Goal: Task Accomplishment & Management: Manage account settings

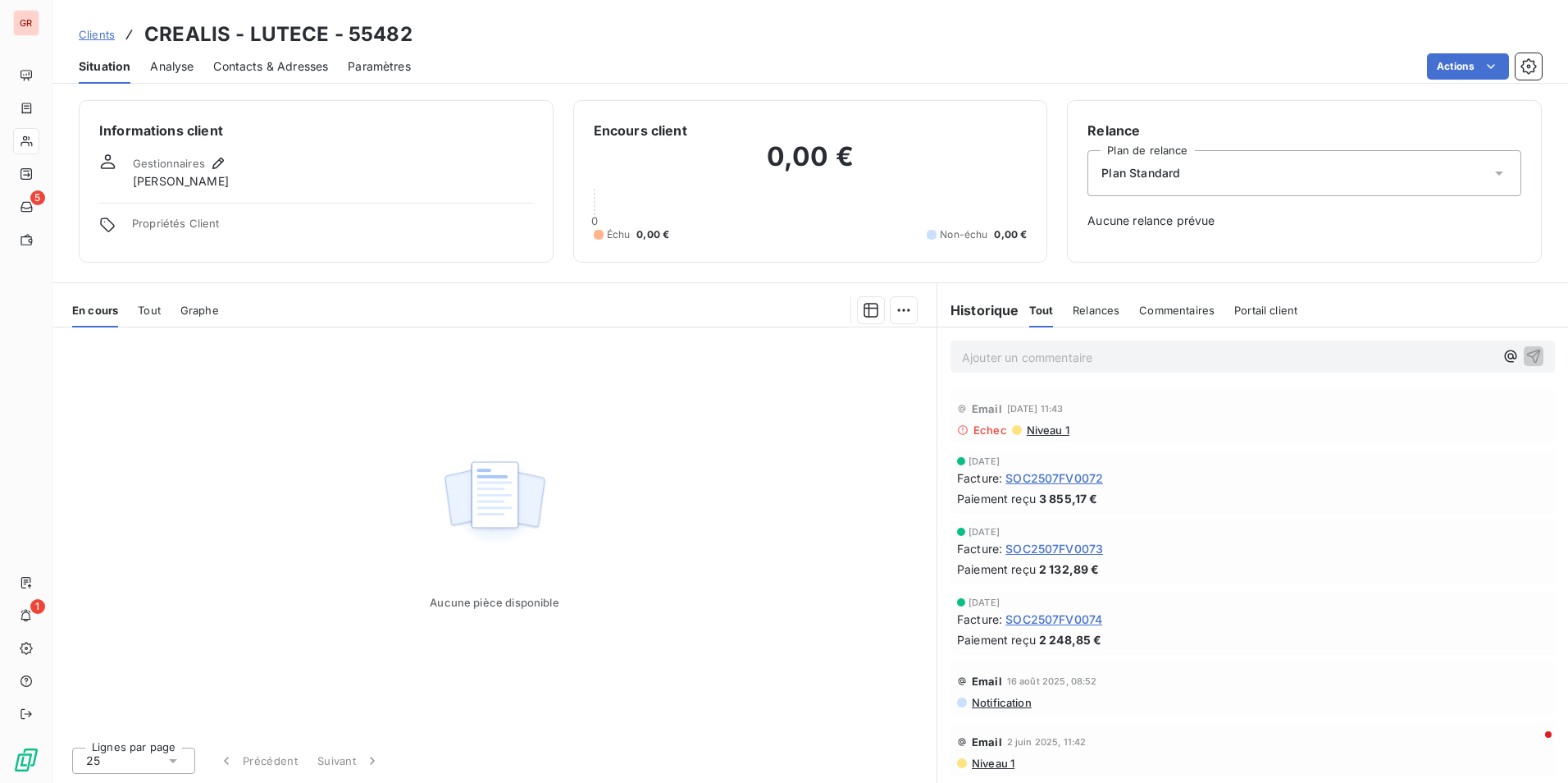
click at [1061, 427] on span "Niveau 1" at bounding box center [1047, 429] width 45 height 13
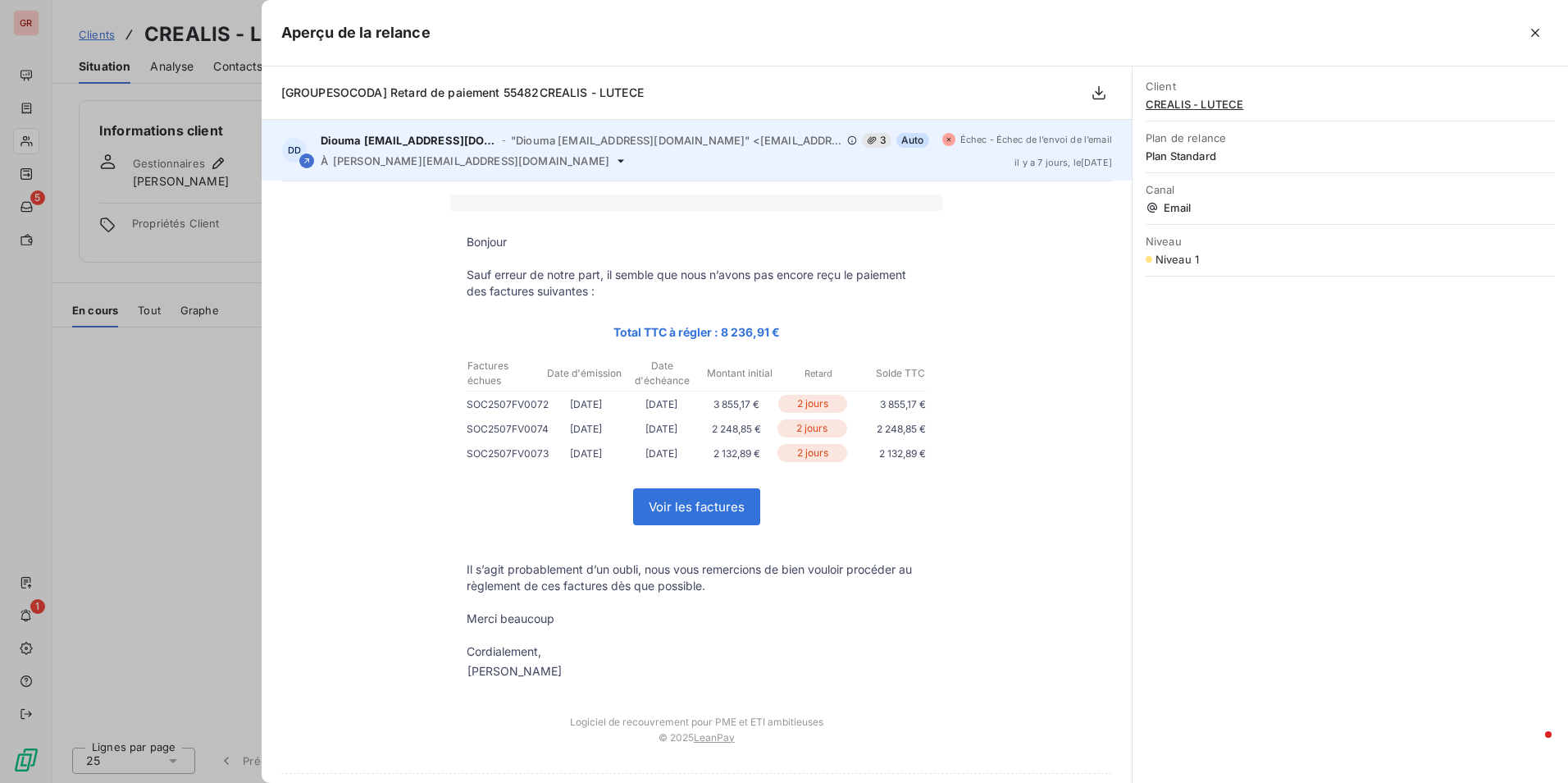
click at [942, 139] on span at bounding box center [948, 139] width 13 height 13
click at [945, 136] on icon at bounding box center [949, 140] width 8 height 10
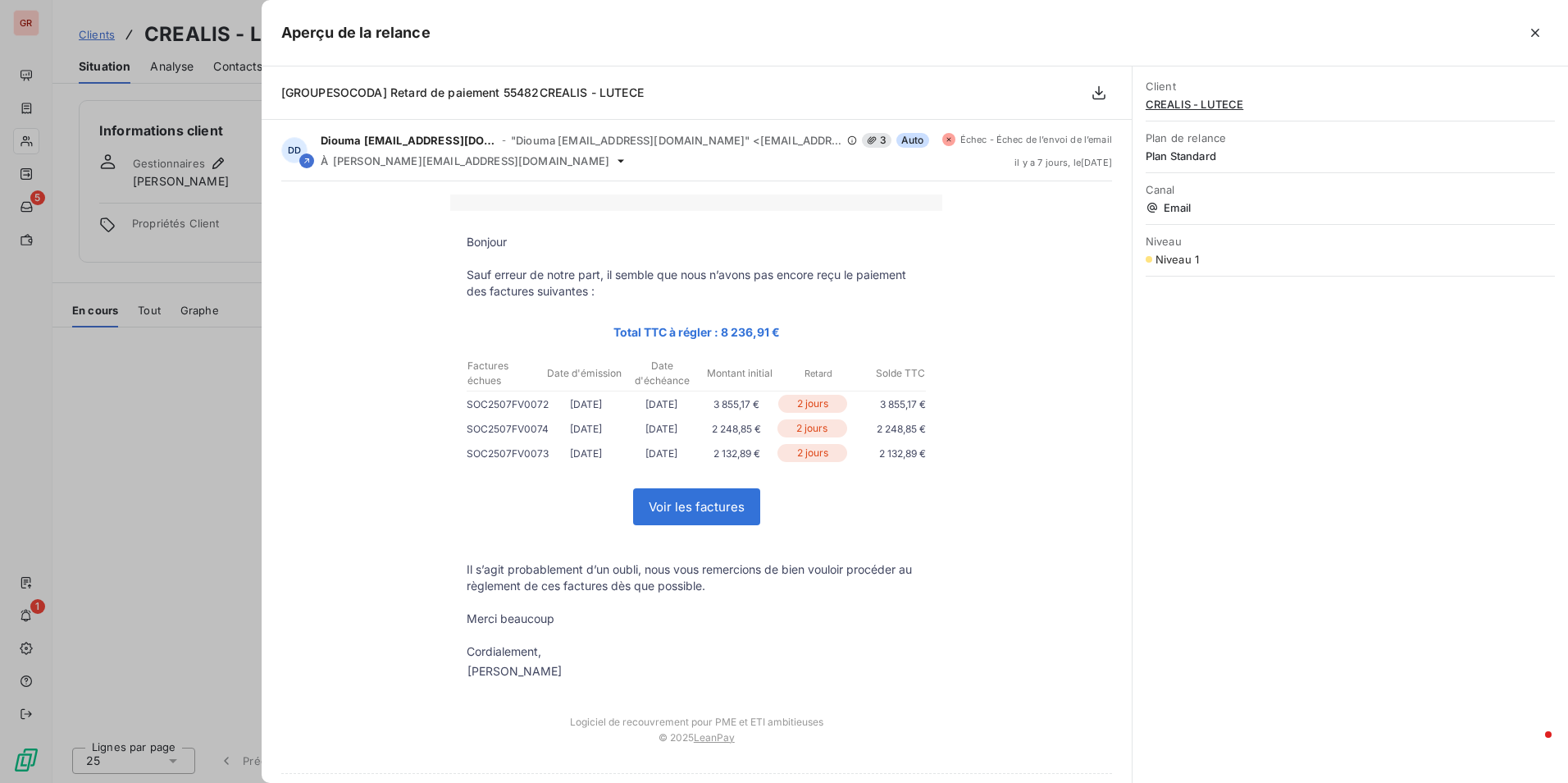
drag, startPoint x: 934, startPoint y: 136, endPoint x: 864, endPoint y: 70, distance: 96.2
click at [864, 70] on div "[GROUPESOCODA] Retard de paiement 55482CREALIS - LUTECE" at bounding box center [696, 93] width 870 height 54
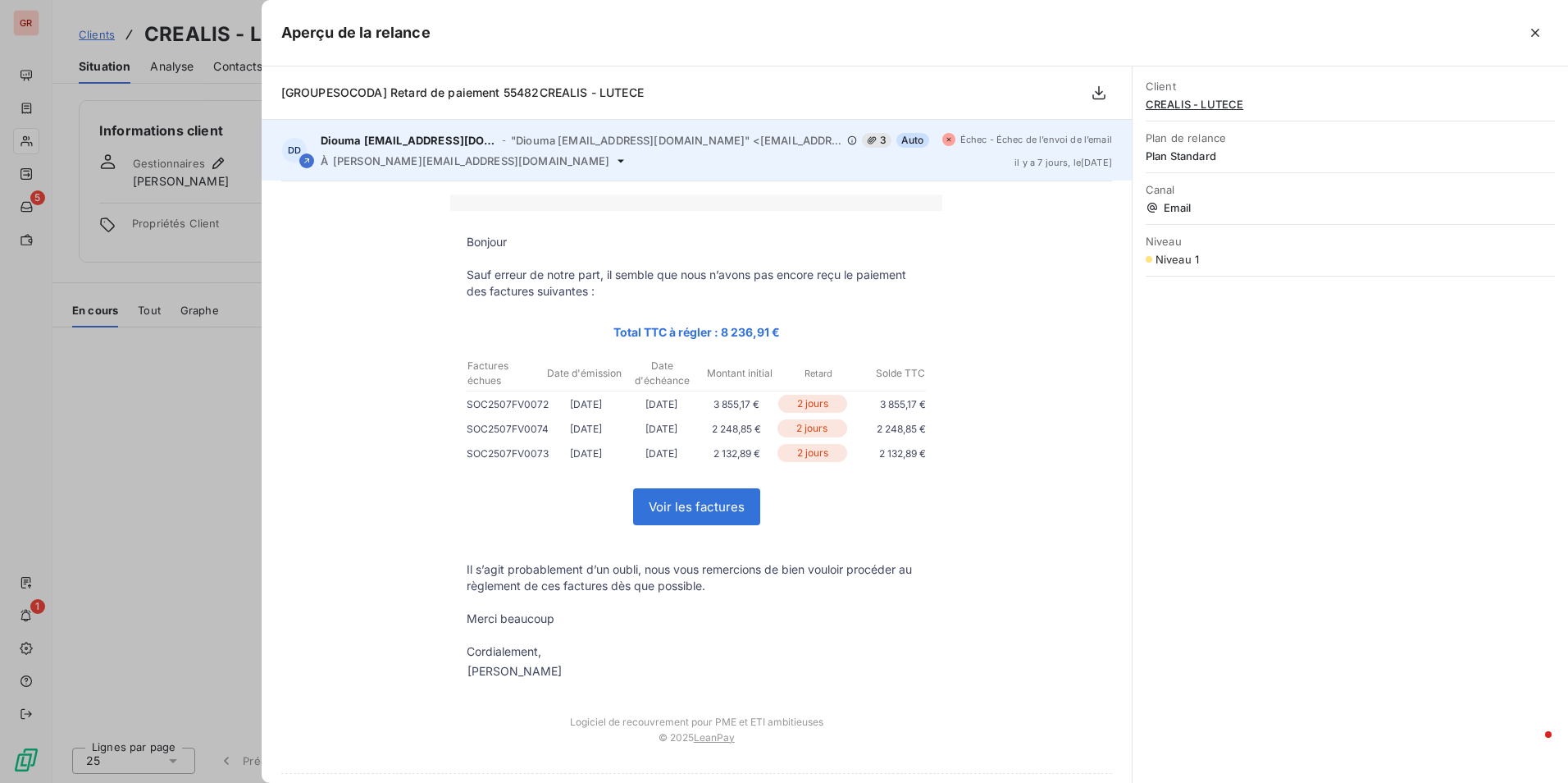
click at [1027, 153] on div "Échec - Échec de l’envoi de l’email [DATE] , le [DATE]" at bounding box center [1026, 150] width 169 height 35
click at [861, 160] on div "À [PERSON_NAME][EMAIL_ADDRESS][DOMAIN_NAME]" at bounding box center [625, 161] width 608 height 13
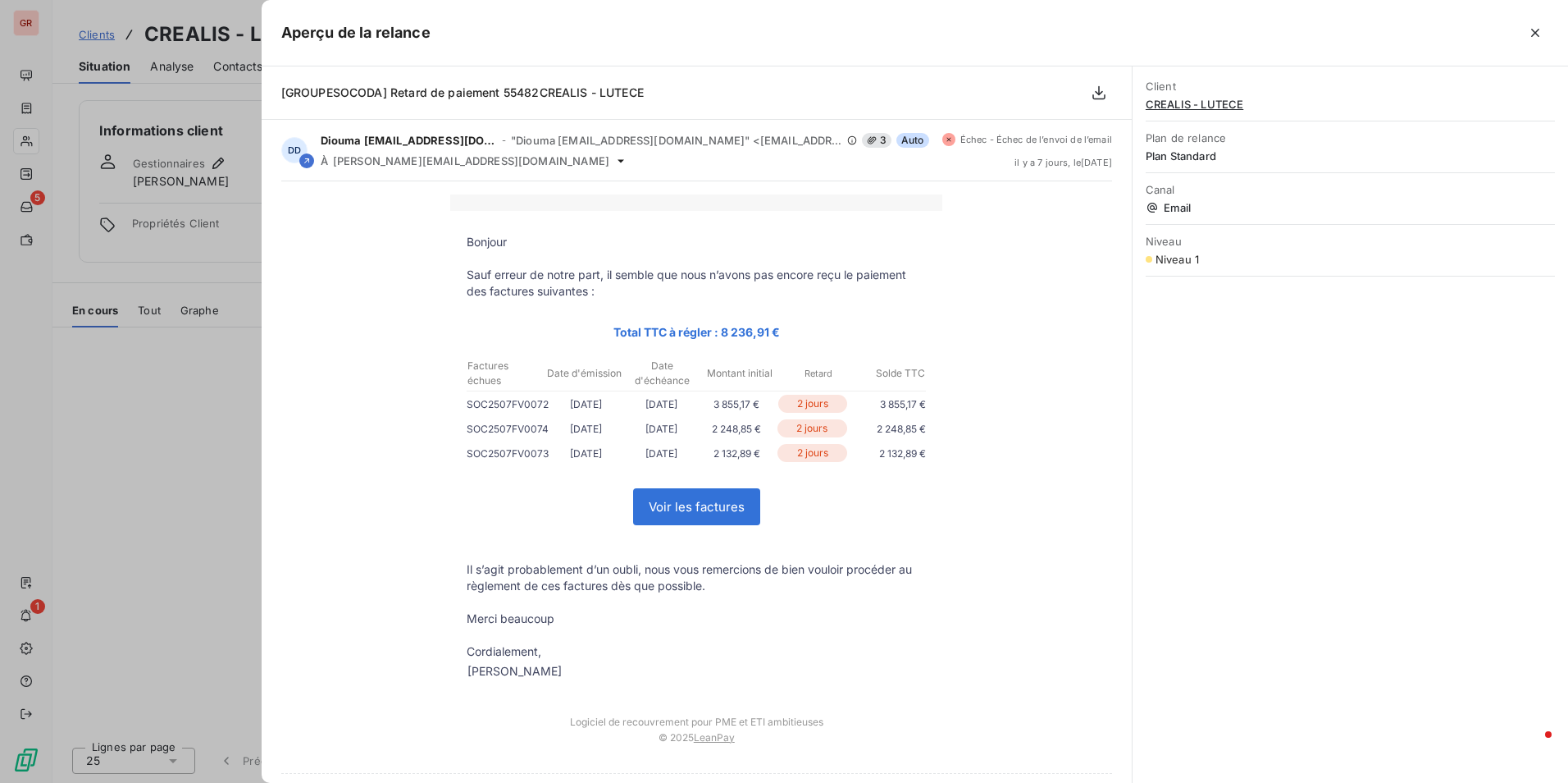
click at [1156, 222] on div "Canal Email" at bounding box center [1350, 198] width 409 height 52
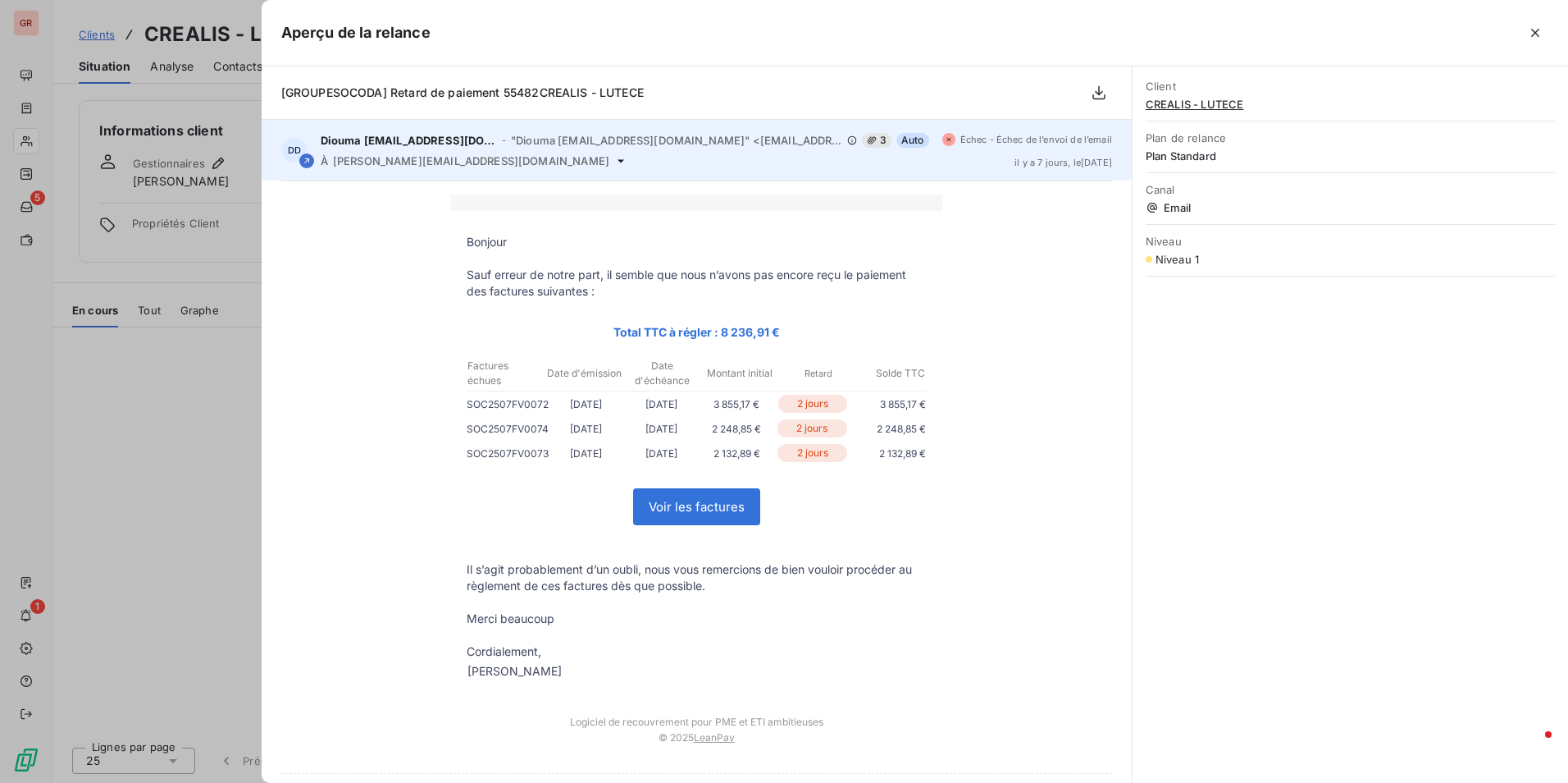
click at [1052, 143] on span "Échec - Échec de l’envoi de l’email" at bounding box center [1036, 140] width 152 height 10
drag, startPoint x: 1052, startPoint y: 143, endPoint x: 1031, endPoint y: 131, distance: 24.2
click at [1031, 138] on span "Échec - Échec de l’envoi de l’email" at bounding box center [1036, 140] width 152 height 10
click at [1041, 146] on div "Échec - Échec de l’envoi de l’email" at bounding box center [1026, 139] width 169 height 13
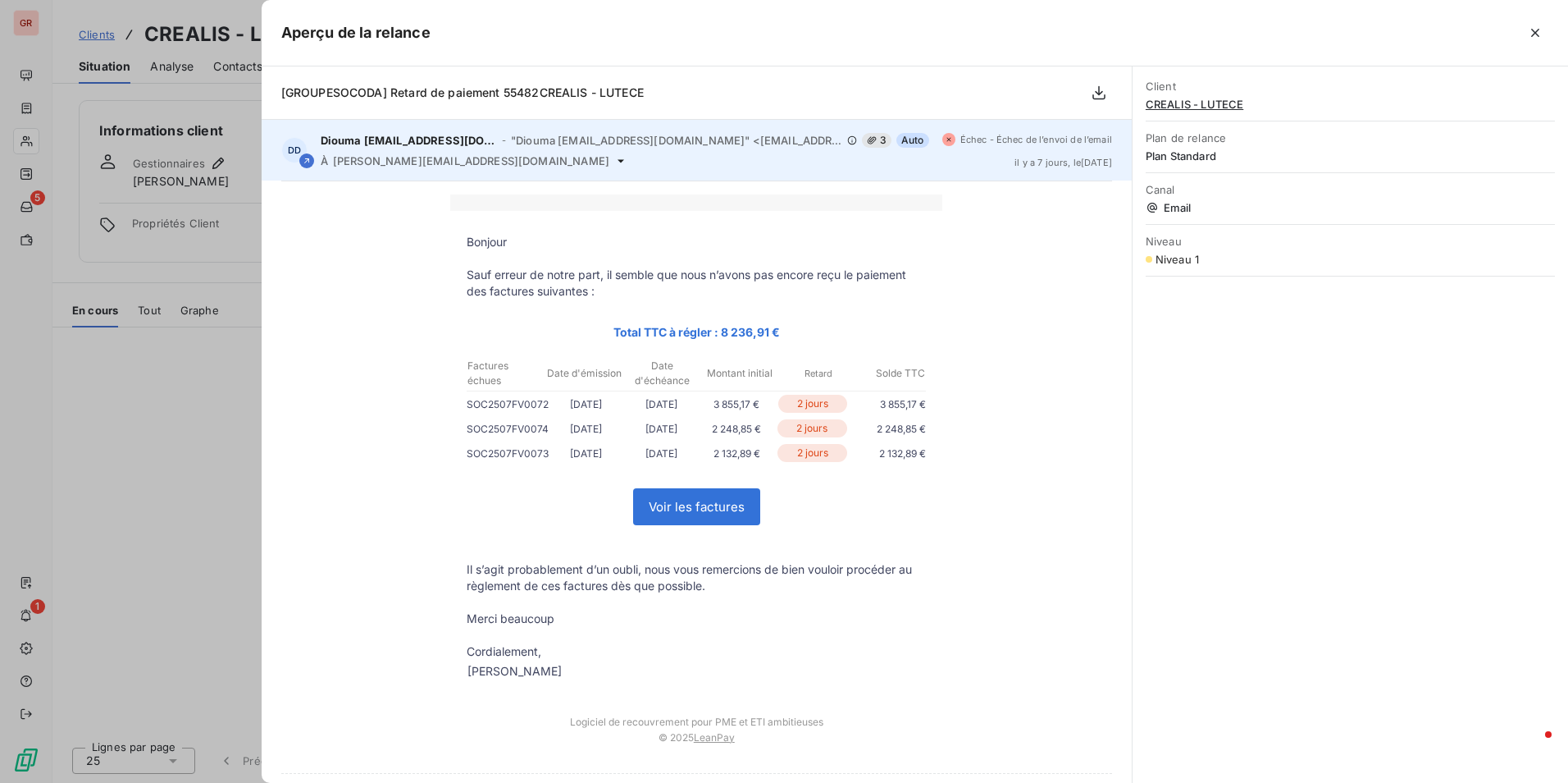
click at [1090, 137] on span "Échec - Échec de l’envoi de l’email" at bounding box center [1036, 140] width 152 height 10
click at [1090, 136] on span "Échec - Échec de l’envoi de l’email" at bounding box center [1036, 140] width 152 height 10
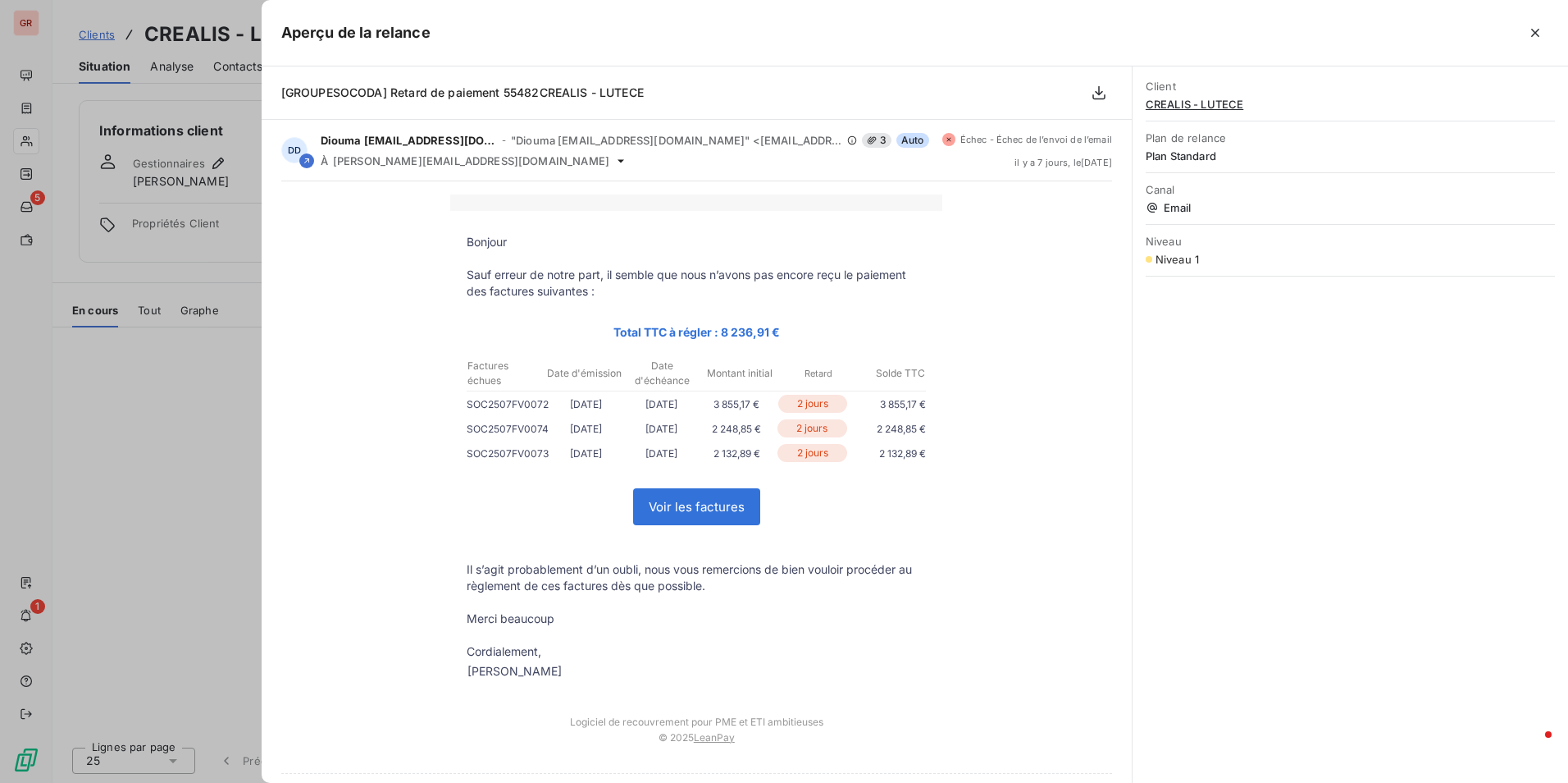
drag, startPoint x: 1116, startPoint y: 59, endPoint x: 917, endPoint y: 277, distance: 295.2
click at [917, 277] on p "Sauf erreur de notre part, il semble que nous n’avons pas encore reçu le paieme…" at bounding box center [696, 282] width 460 height 33
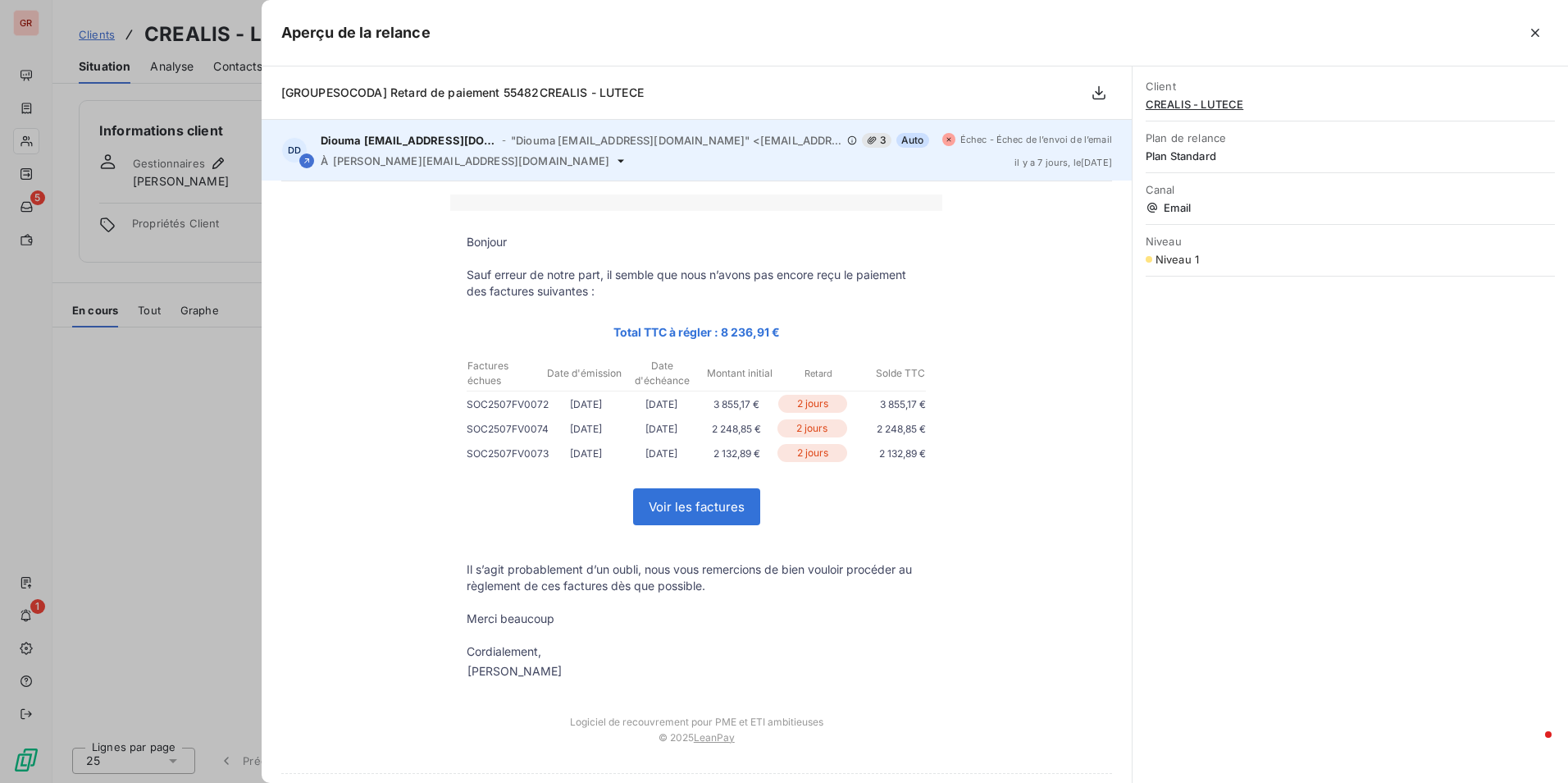
click at [614, 159] on icon at bounding box center [620, 161] width 13 height 13
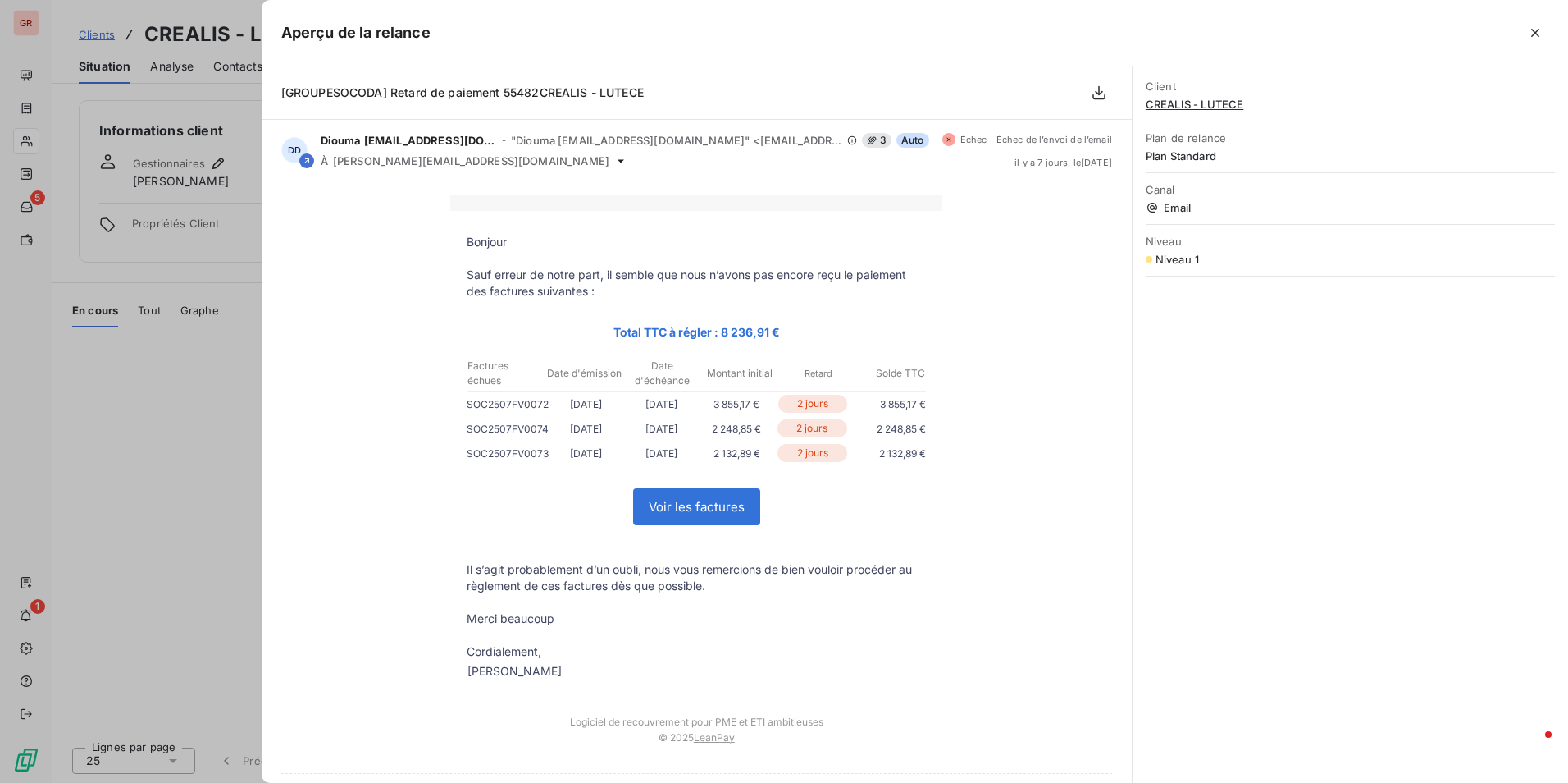
drag, startPoint x: 1534, startPoint y: 39, endPoint x: 1510, endPoint y: 56, distance: 29.4
click at [1534, 39] on icon "button" at bounding box center [1535, 33] width 17 height 17
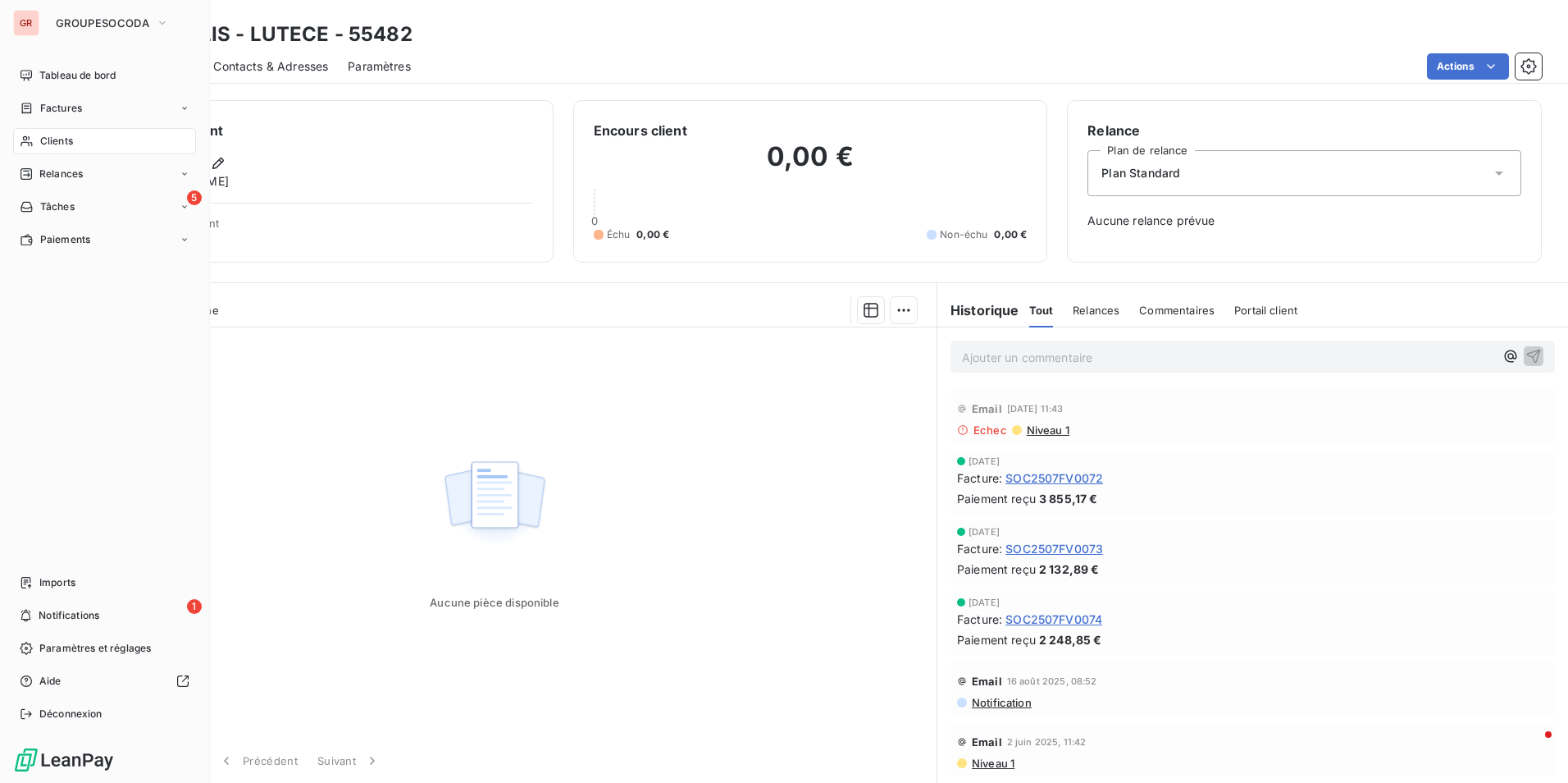
click at [44, 138] on span "Clients" at bounding box center [56, 141] width 33 height 15
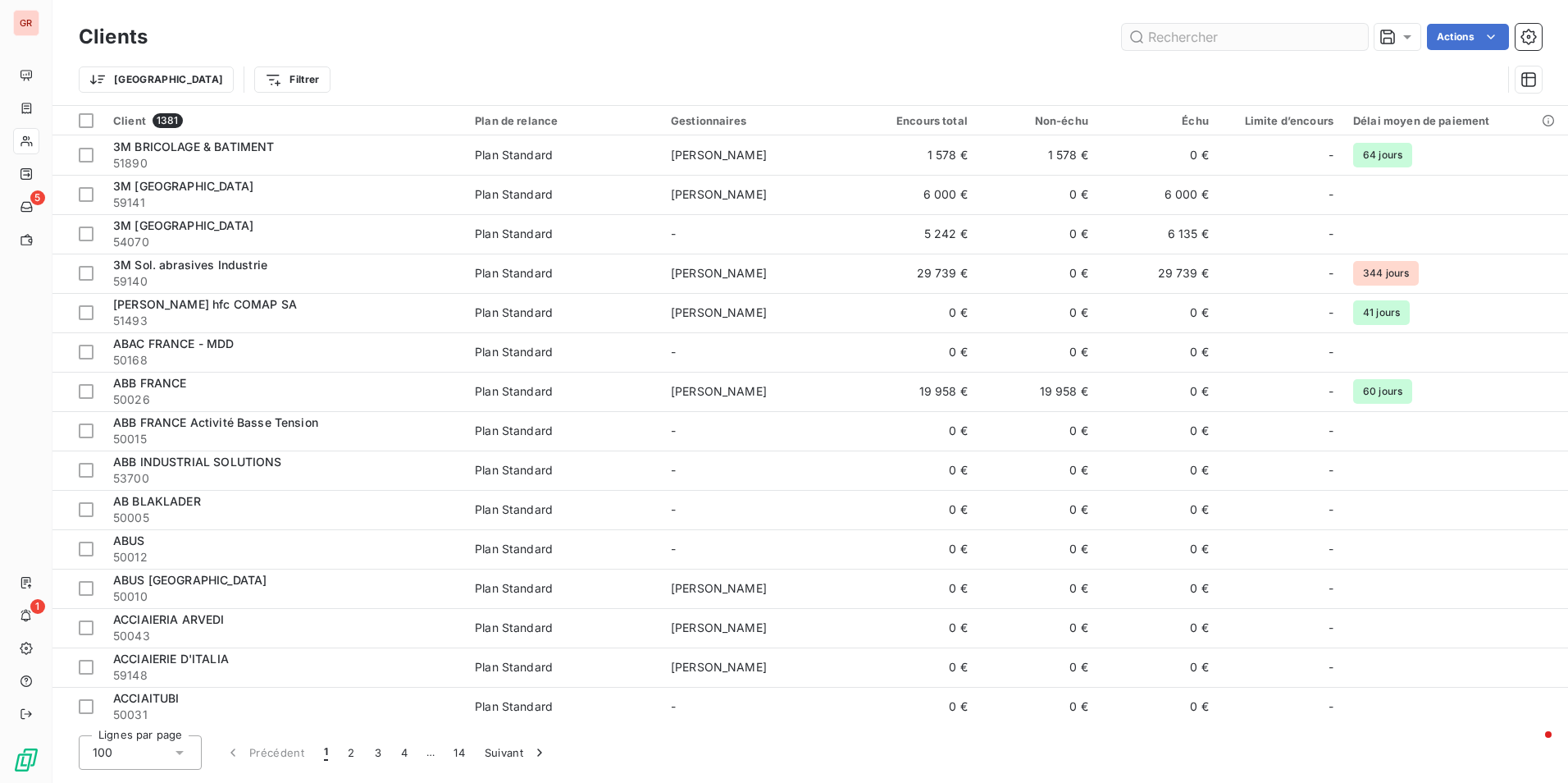
click at [1169, 35] on input "text" at bounding box center [1245, 37] width 246 height 26
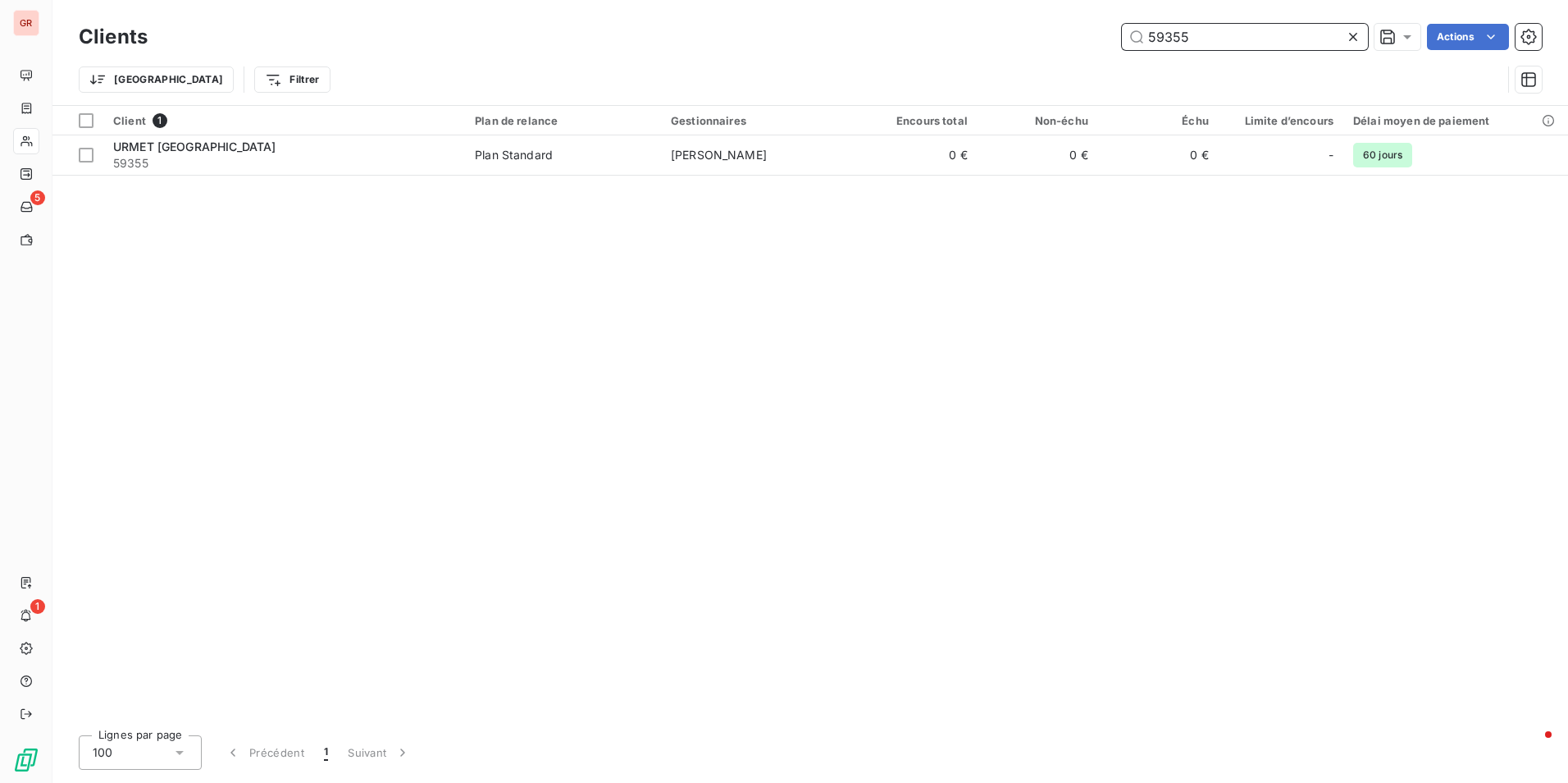
click at [1195, 32] on input "59355" at bounding box center [1245, 37] width 246 height 26
drag, startPoint x: 1085, startPoint y: 43, endPoint x: 1023, endPoint y: 46, distance: 62.1
click at [1023, 46] on div "59355 Actions" at bounding box center [855, 37] width 1375 height 26
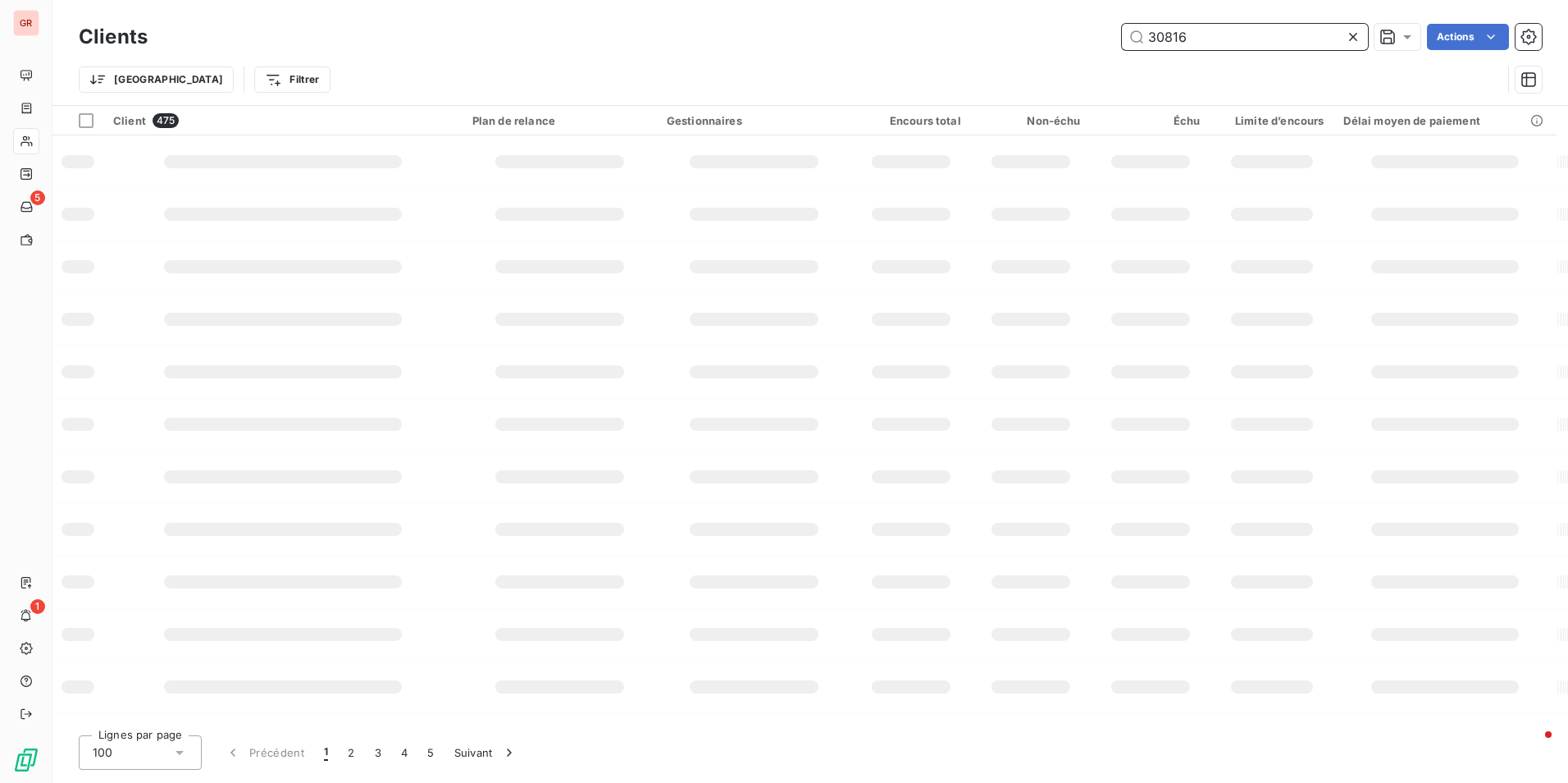
type input "30816"
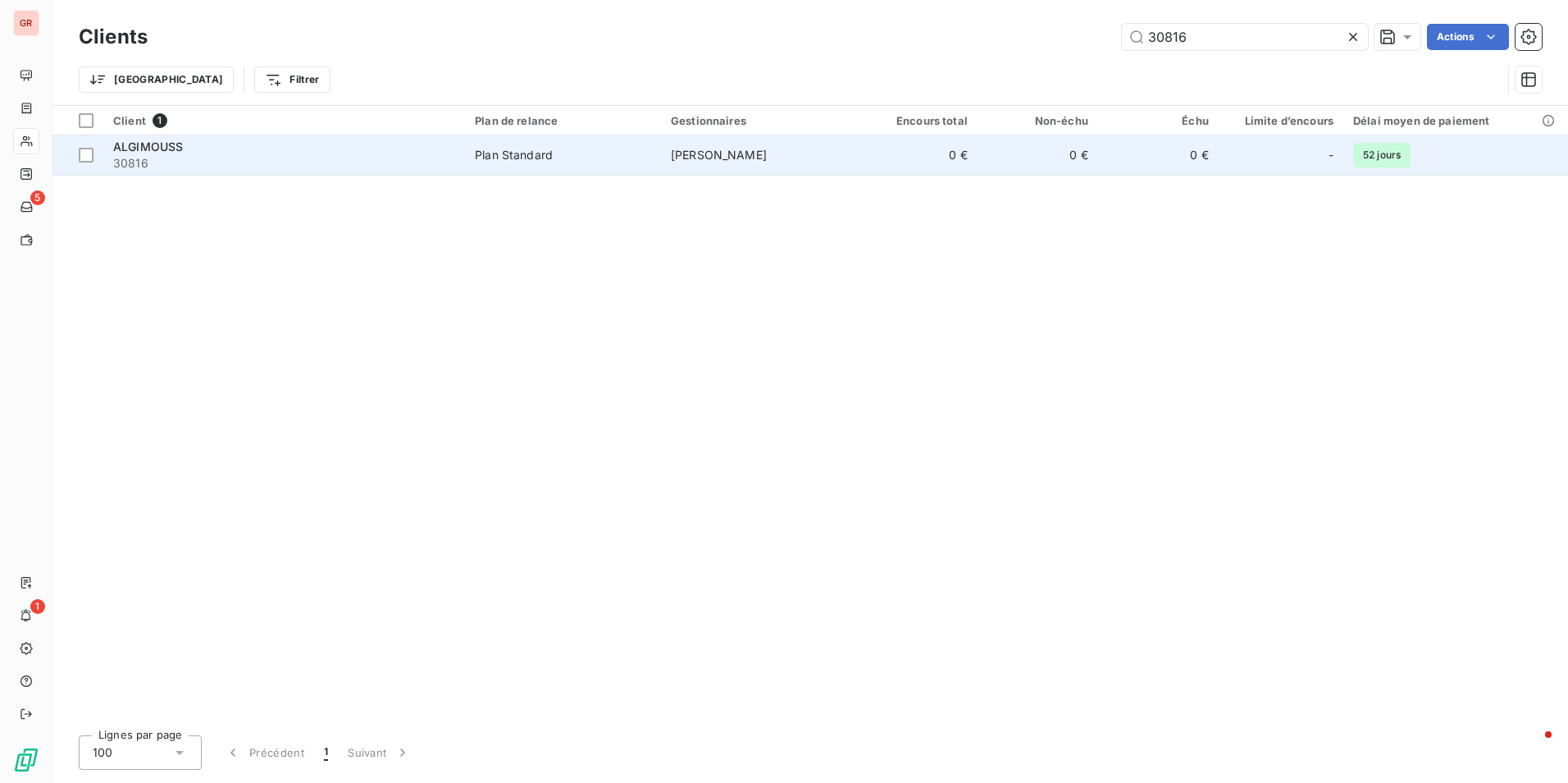
click at [926, 158] on td "0 €" at bounding box center [917, 156] width 121 height 40
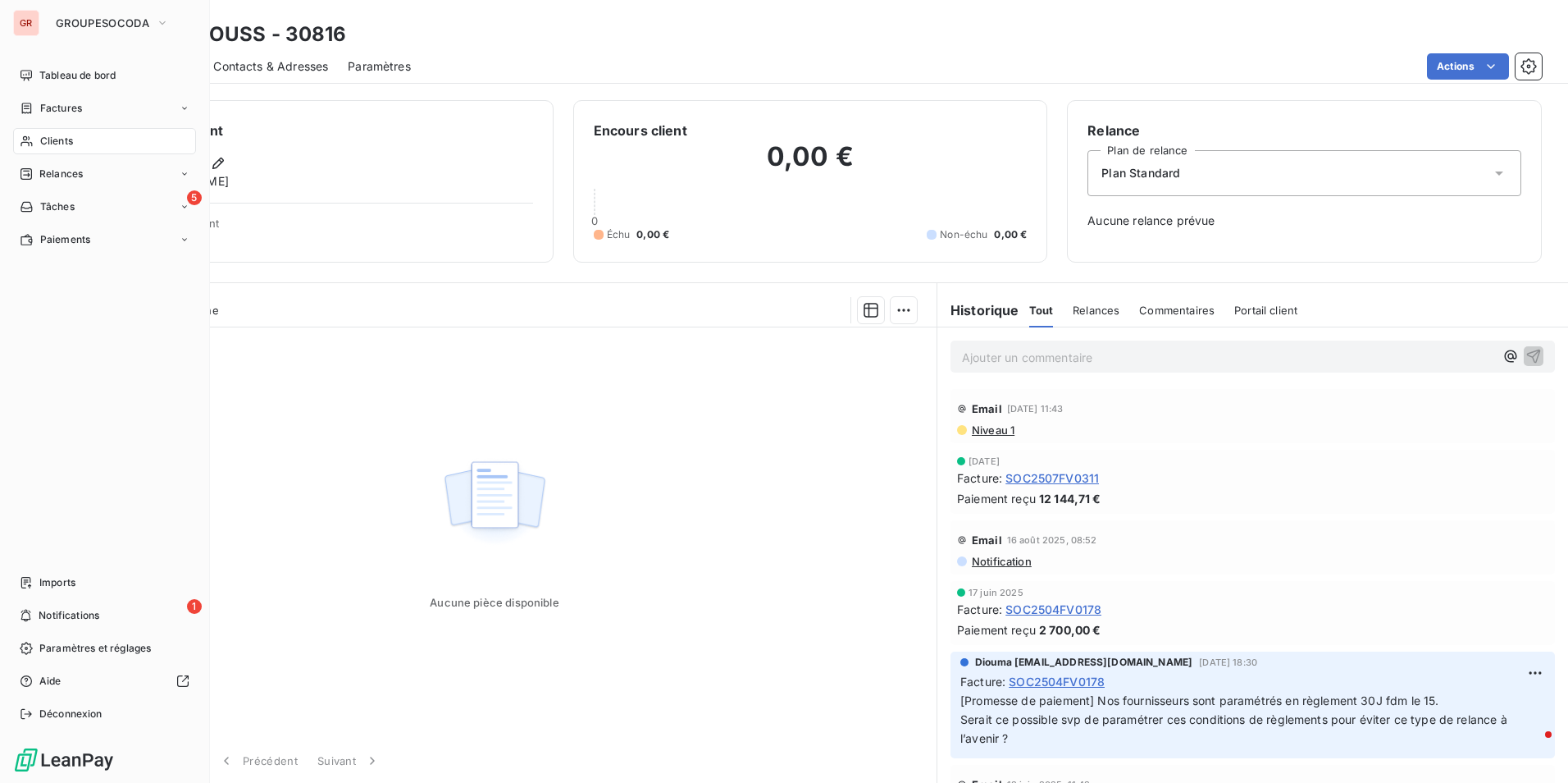
drag, startPoint x: 27, startPoint y: 140, endPoint x: 86, endPoint y: 143, distance: 59.1
click at [27, 140] on icon at bounding box center [27, 141] width 14 height 13
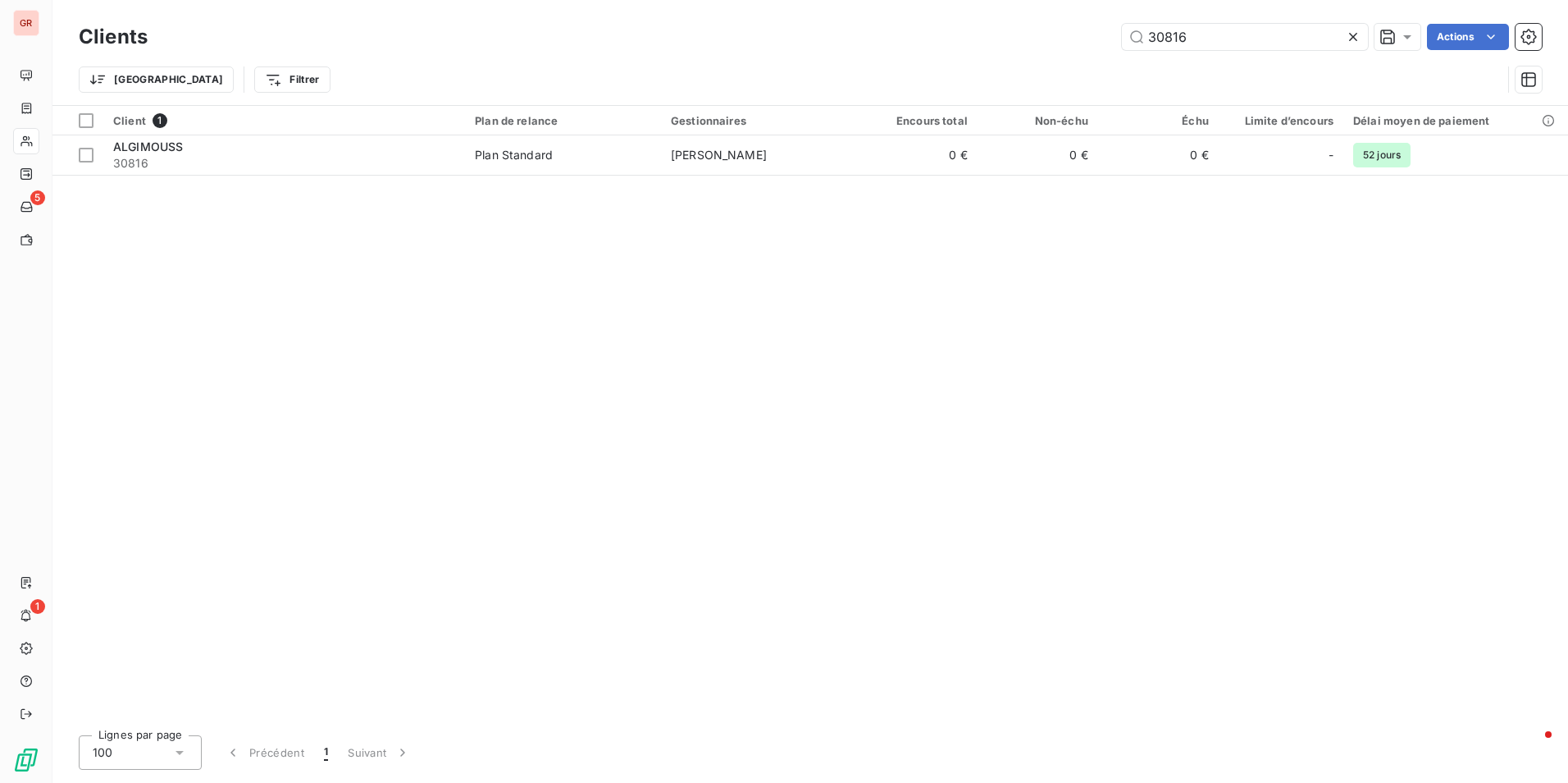
drag, startPoint x: 1202, startPoint y: 37, endPoint x: 821, endPoint y: 65, distance: 382.0
click at [821, 65] on div "Clients 30816 Actions Trier Filtrer" at bounding box center [809, 62] width 1463 height 85
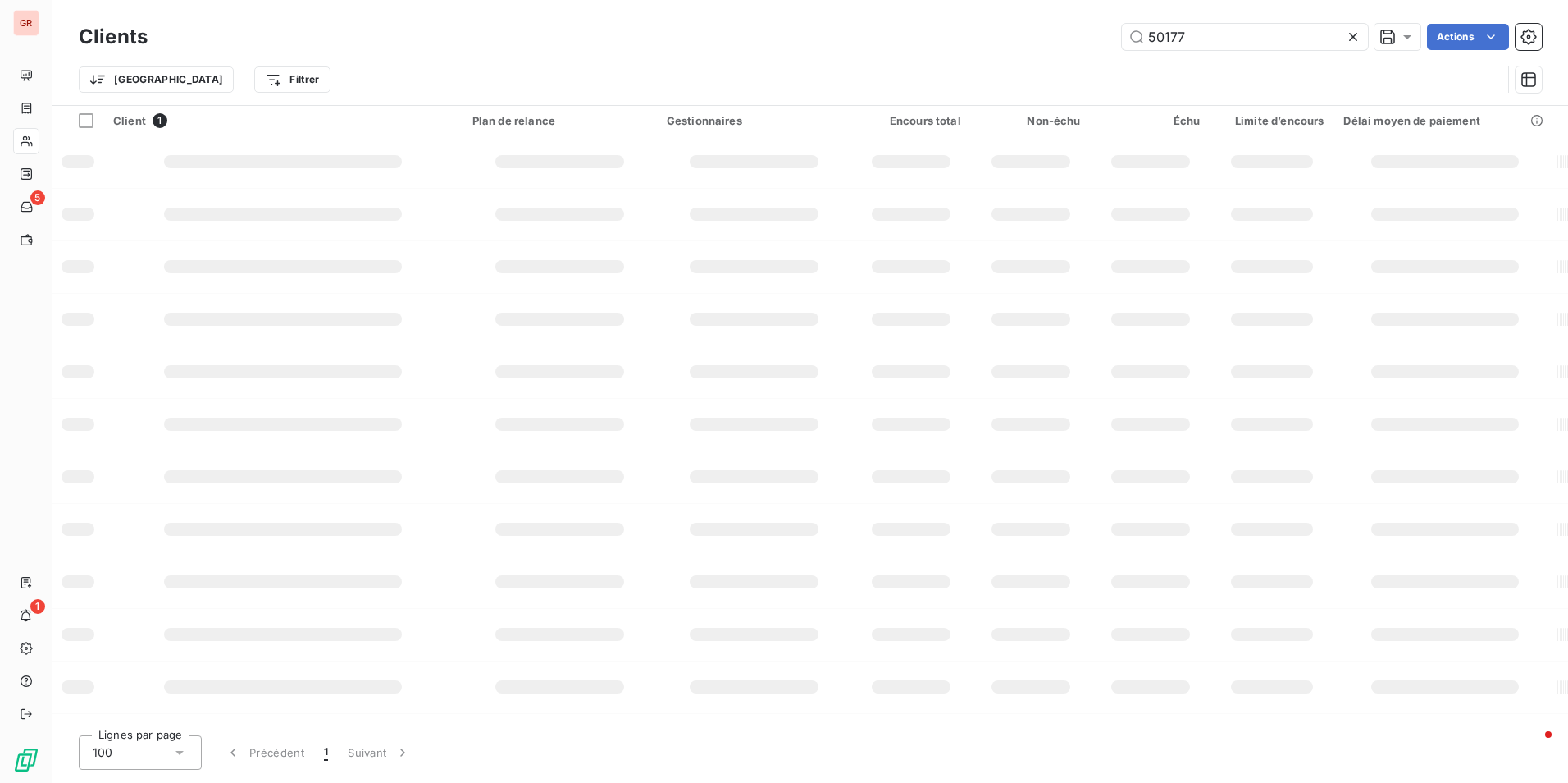
type input "50177"
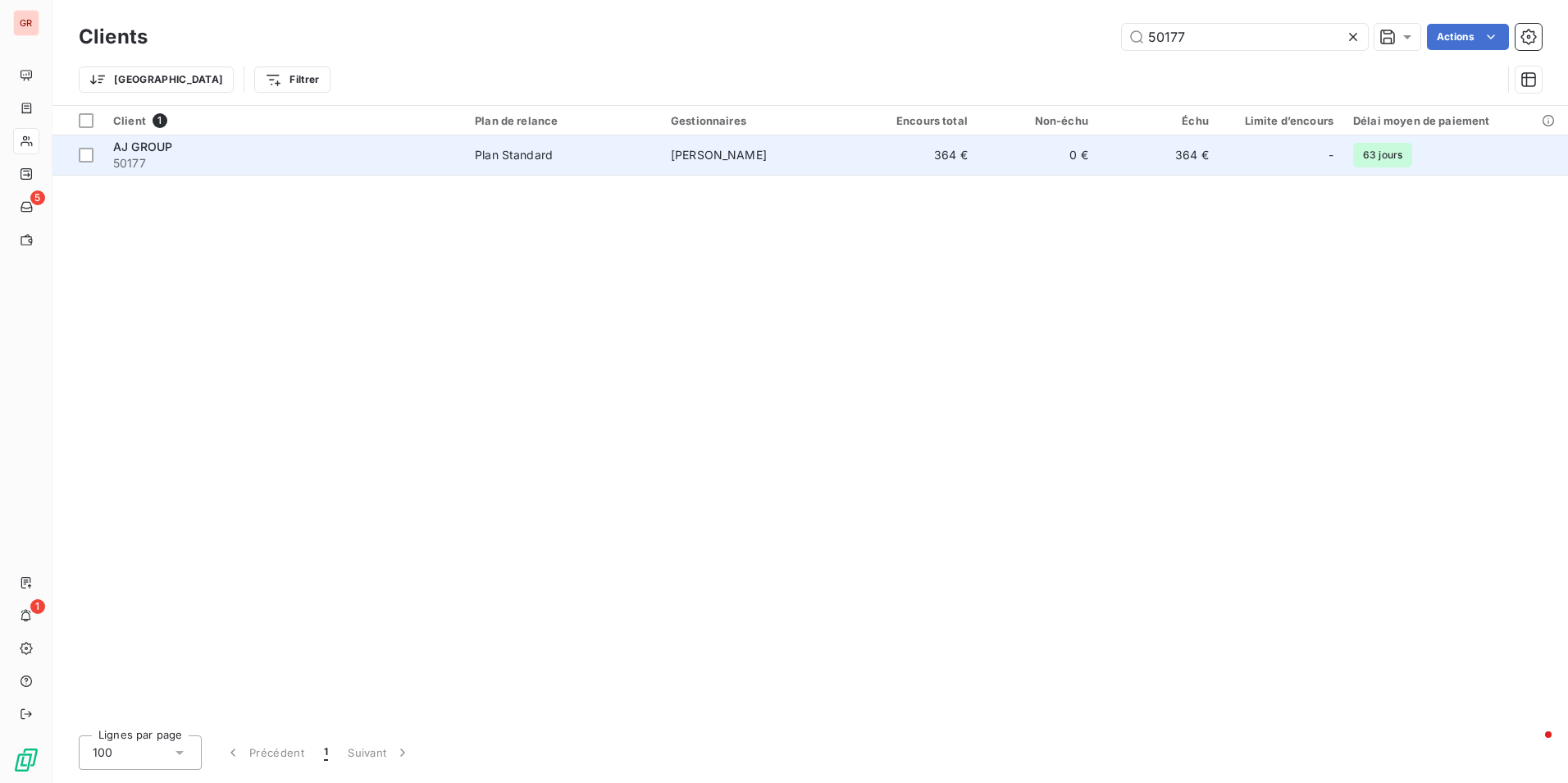
click at [882, 162] on td "364 €" at bounding box center [917, 156] width 121 height 40
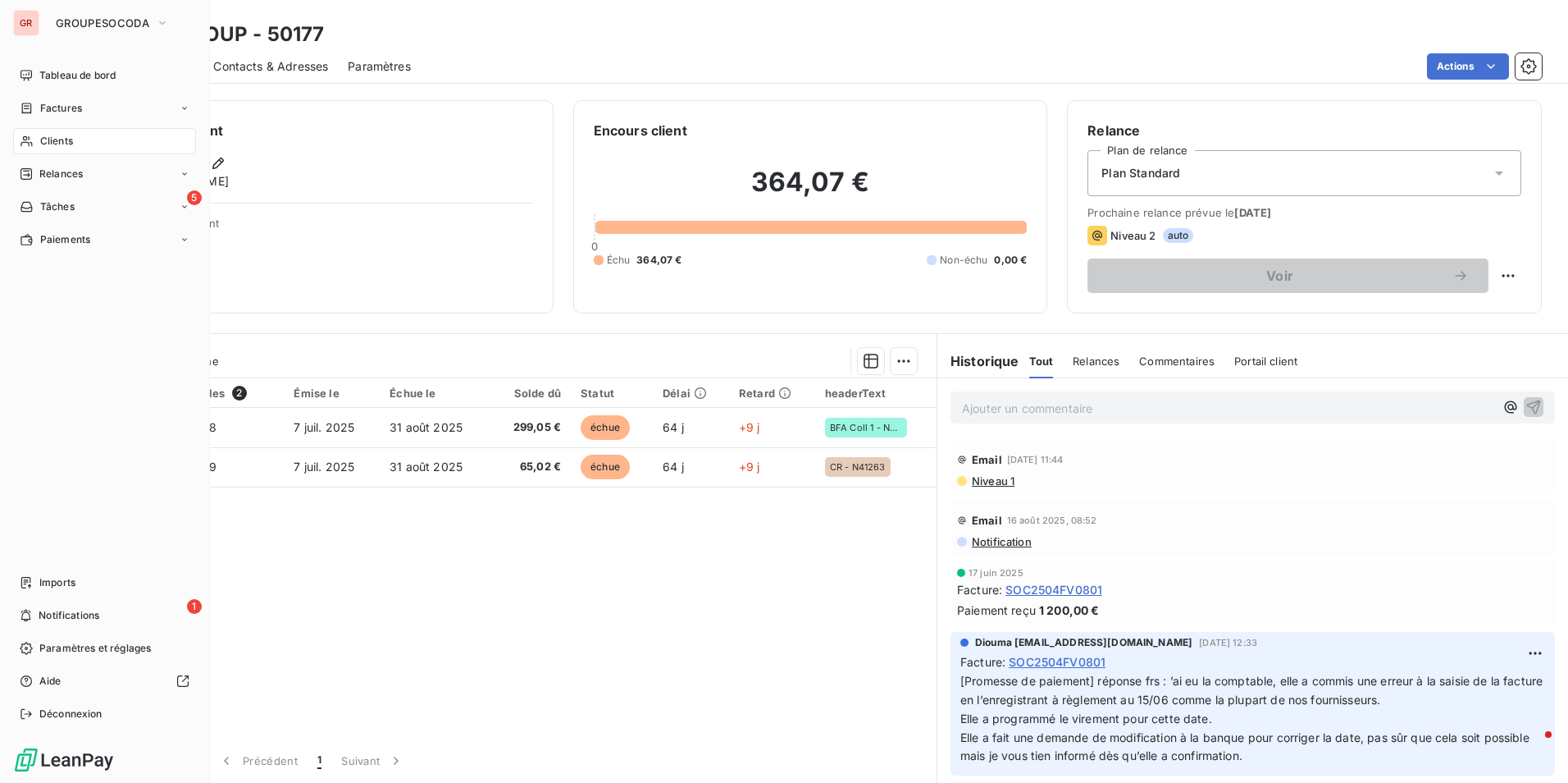
drag, startPoint x: 56, startPoint y: 140, endPoint x: 43, endPoint y: 151, distance: 17.0
click at [56, 140] on span "Clients" at bounding box center [56, 141] width 33 height 15
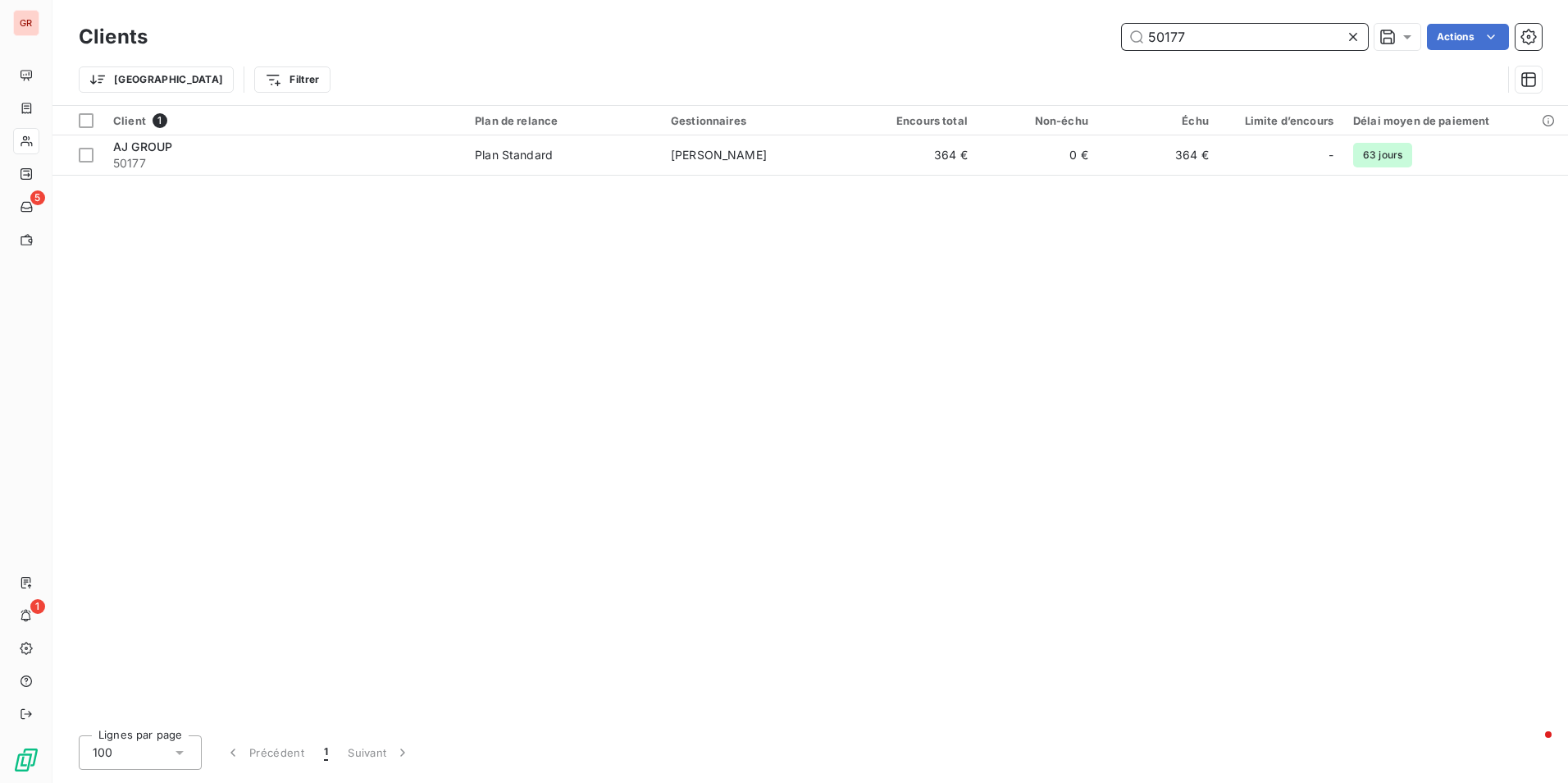
click at [1187, 39] on input "50177" at bounding box center [1245, 37] width 246 height 26
click at [757, 51] on div "Clients 50177 Actions" at bounding box center [809, 37] width 1463 height 35
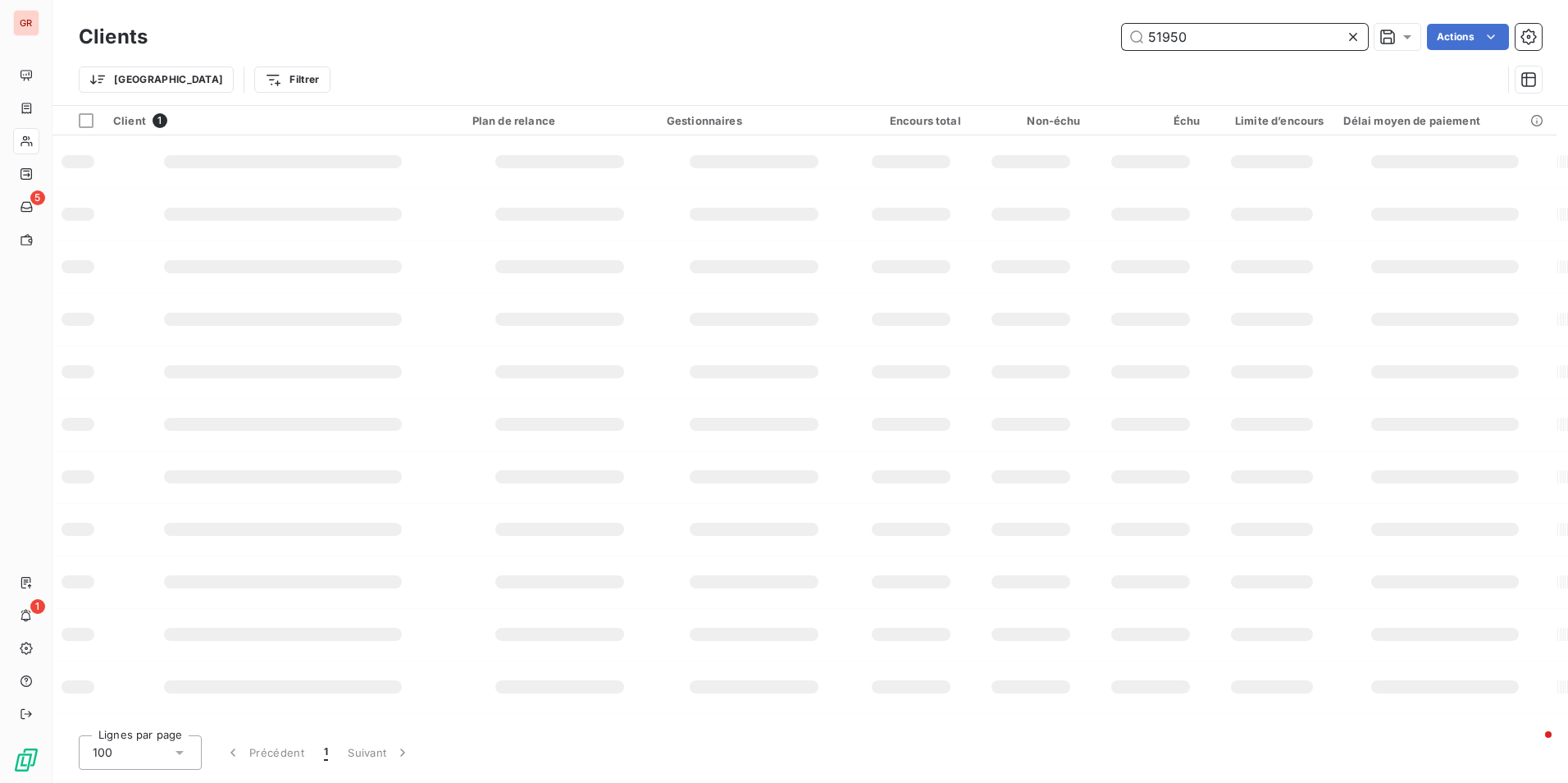
type input "51950"
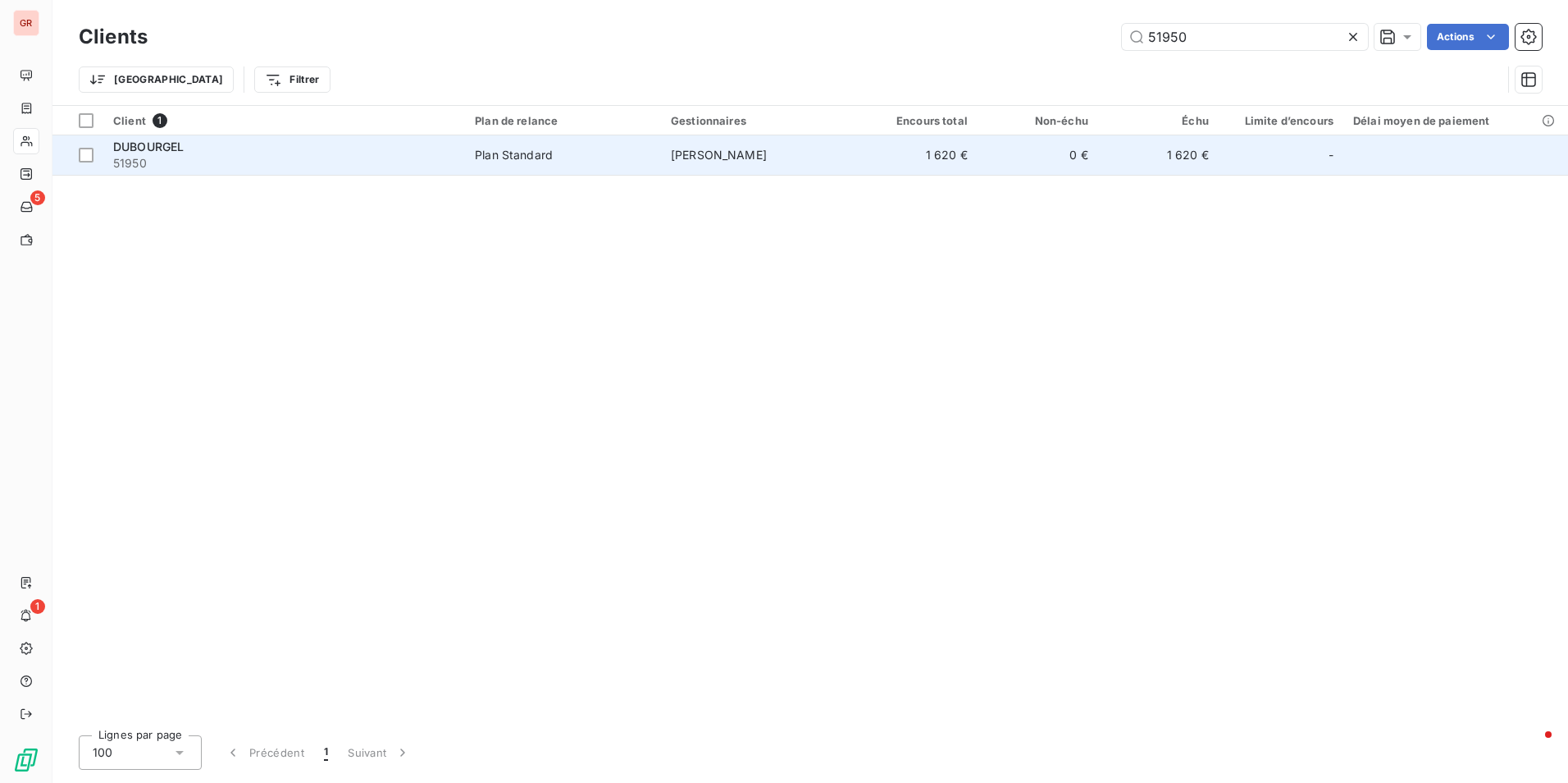
click at [805, 160] on td "[PERSON_NAME]" at bounding box center [759, 156] width 196 height 40
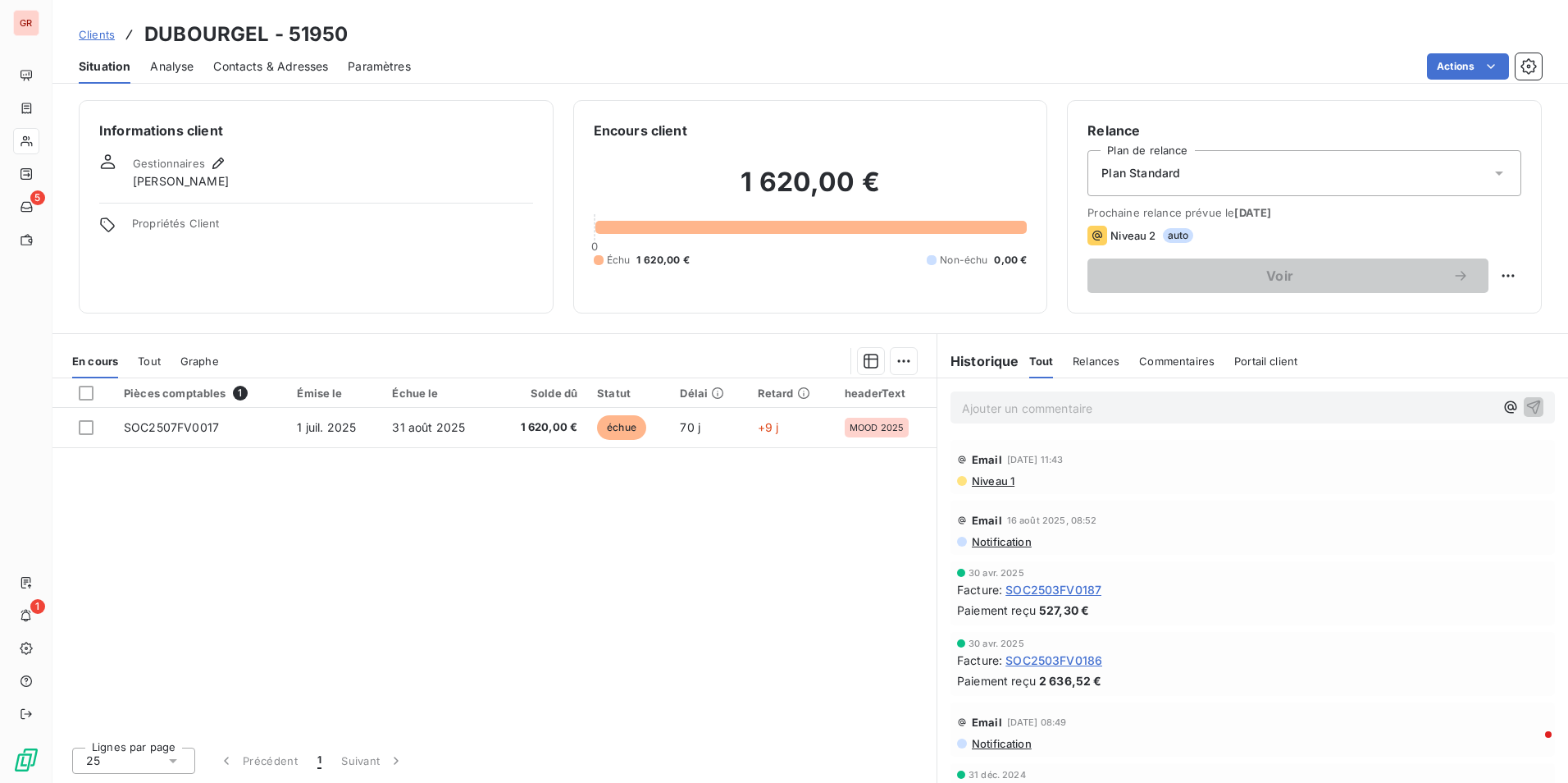
click at [993, 413] on p "Ajouter un commentaire ﻿" at bounding box center [1227, 408] width 532 height 21
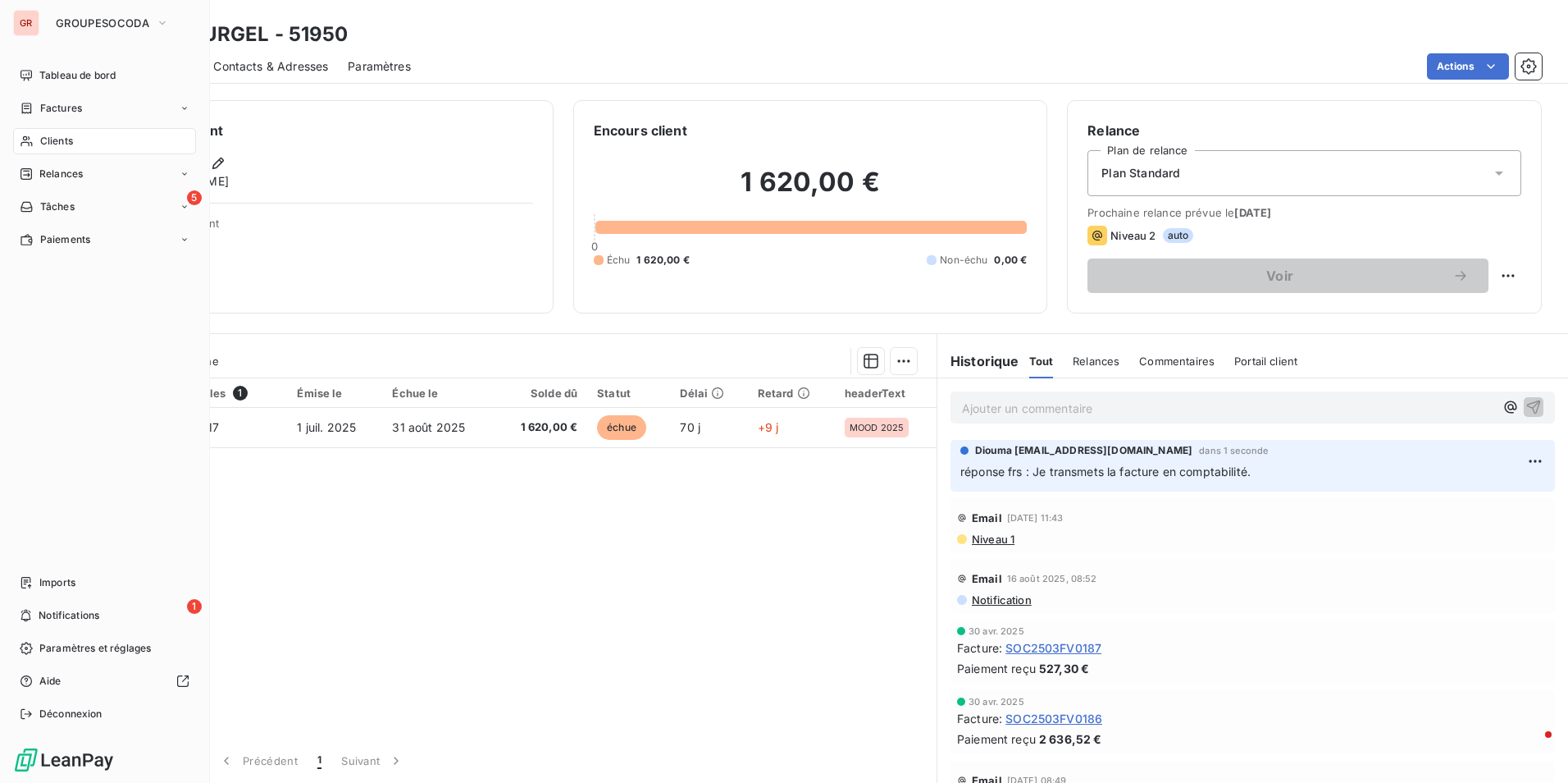
click at [51, 139] on span "Clients" at bounding box center [56, 141] width 33 height 15
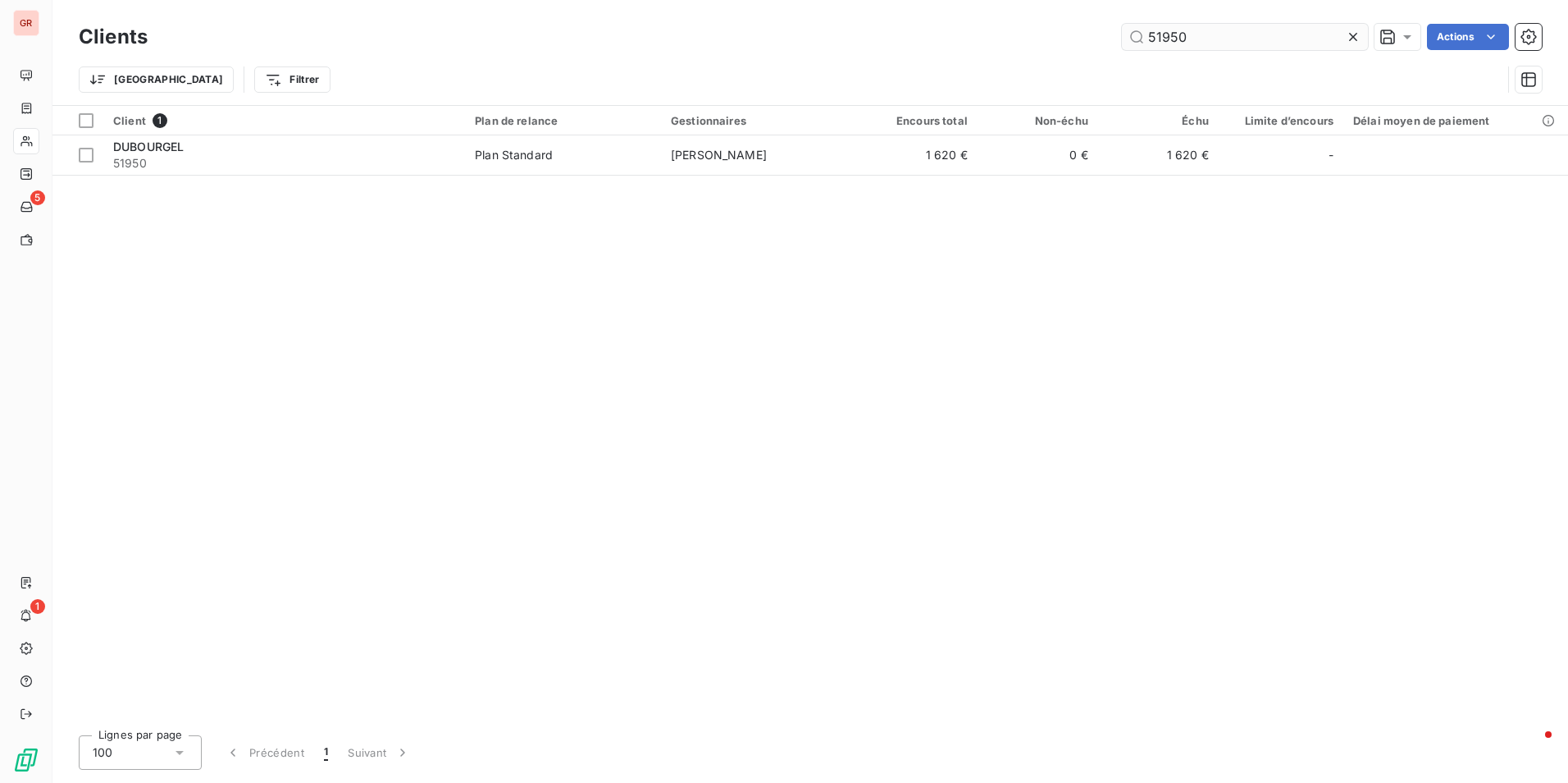
click at [1198, 40] on input "51950" at bounding box center [1245, 37] width 246 height 26
drag, startPoint x: 1199, startPoint y: 40, endPoint x: 1078, endPoint y: 74, distance: 125.7
click at [1084, 45] on div "51950 Actions" at bounding box center [855, 37] width 1375 height 26
type input "55410"
click at [1014, 134] on th "Non-échu" at bounding box center [1038, 121] width 121 height 30
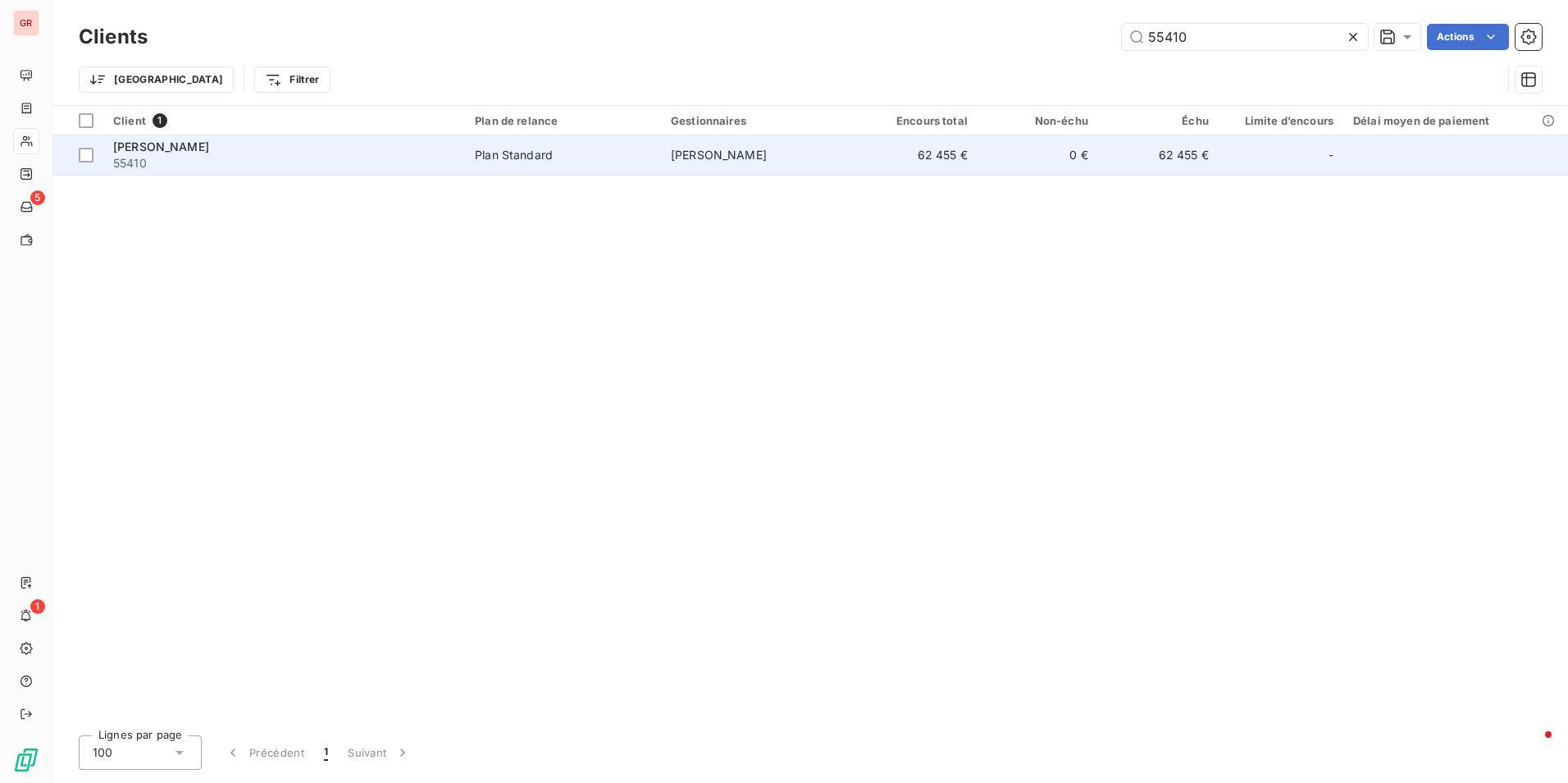
click at [923, 161] on td "62 455 €" at bounding box center [917, 156] width 121 height 40
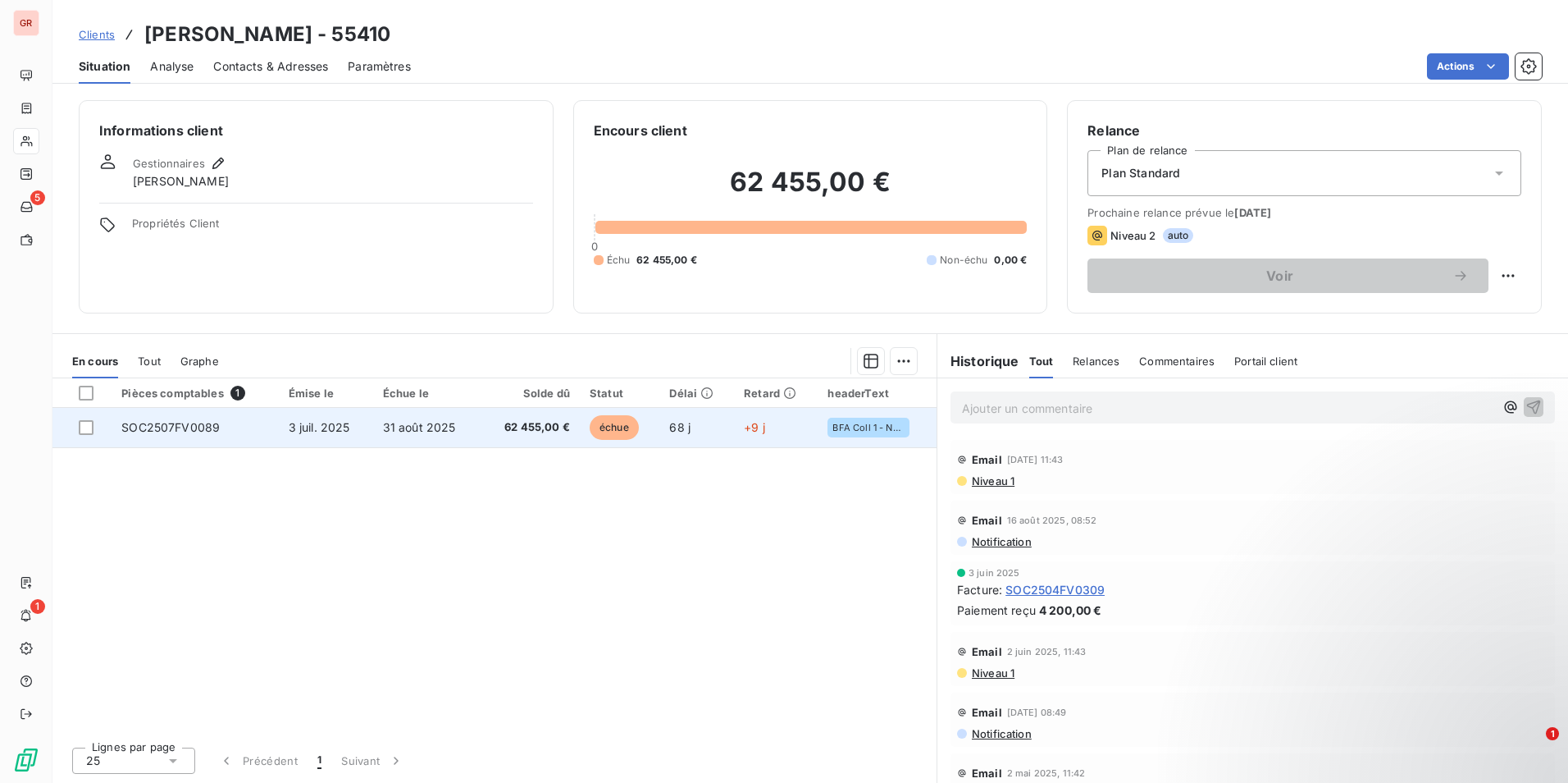
click at [84, 417] on td at bounding box center [82, 427] width 59 height 40
click at [88, 431] on div at bounding box center [85, 427] width 15 height 15
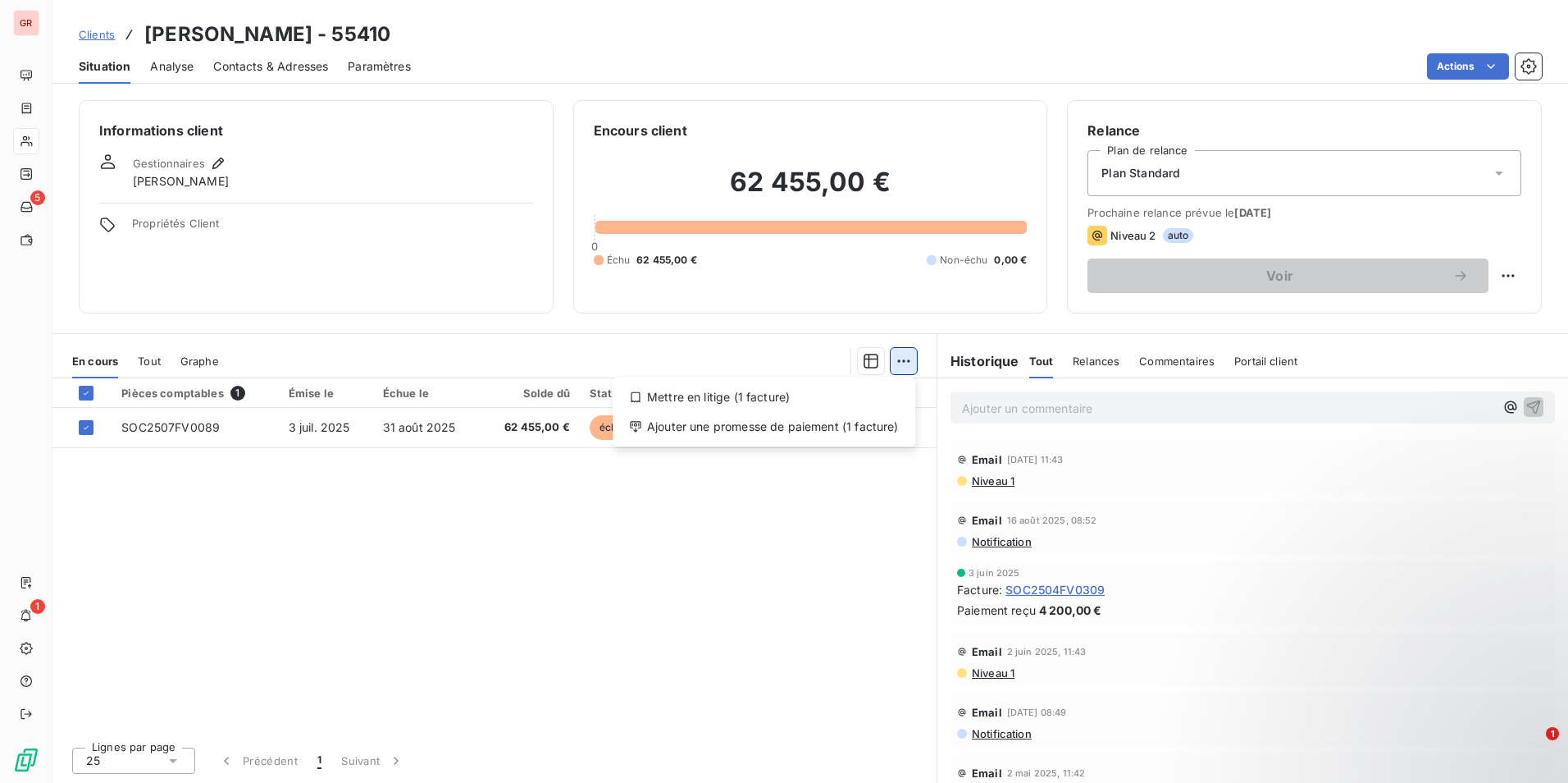
click at [899, 361] on html "GR 5 1 Clients [PERSON_NAME] - 55410 Situation Analyse Contacts & Adresses Para…" at bounding box center [784, 392] width 1568 height 783
click at [740, 436] on div "Ajouter une promesse de paiement (1 facture)" at bounding box center [764, 426] width 289 height 26
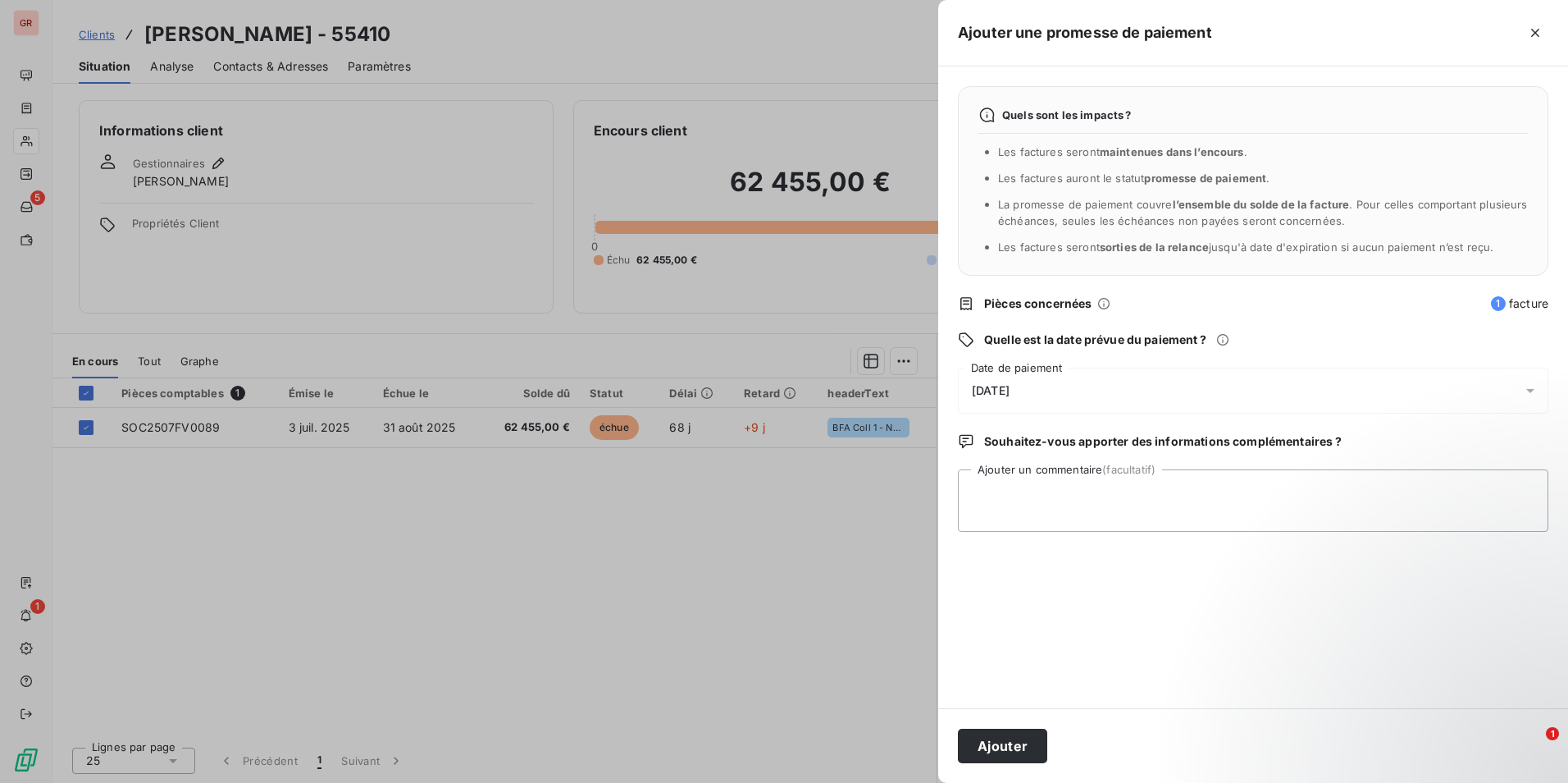
click at [1044, 395] on div "[DATE]" at bounding box center [1253, 391] width 590 height 46
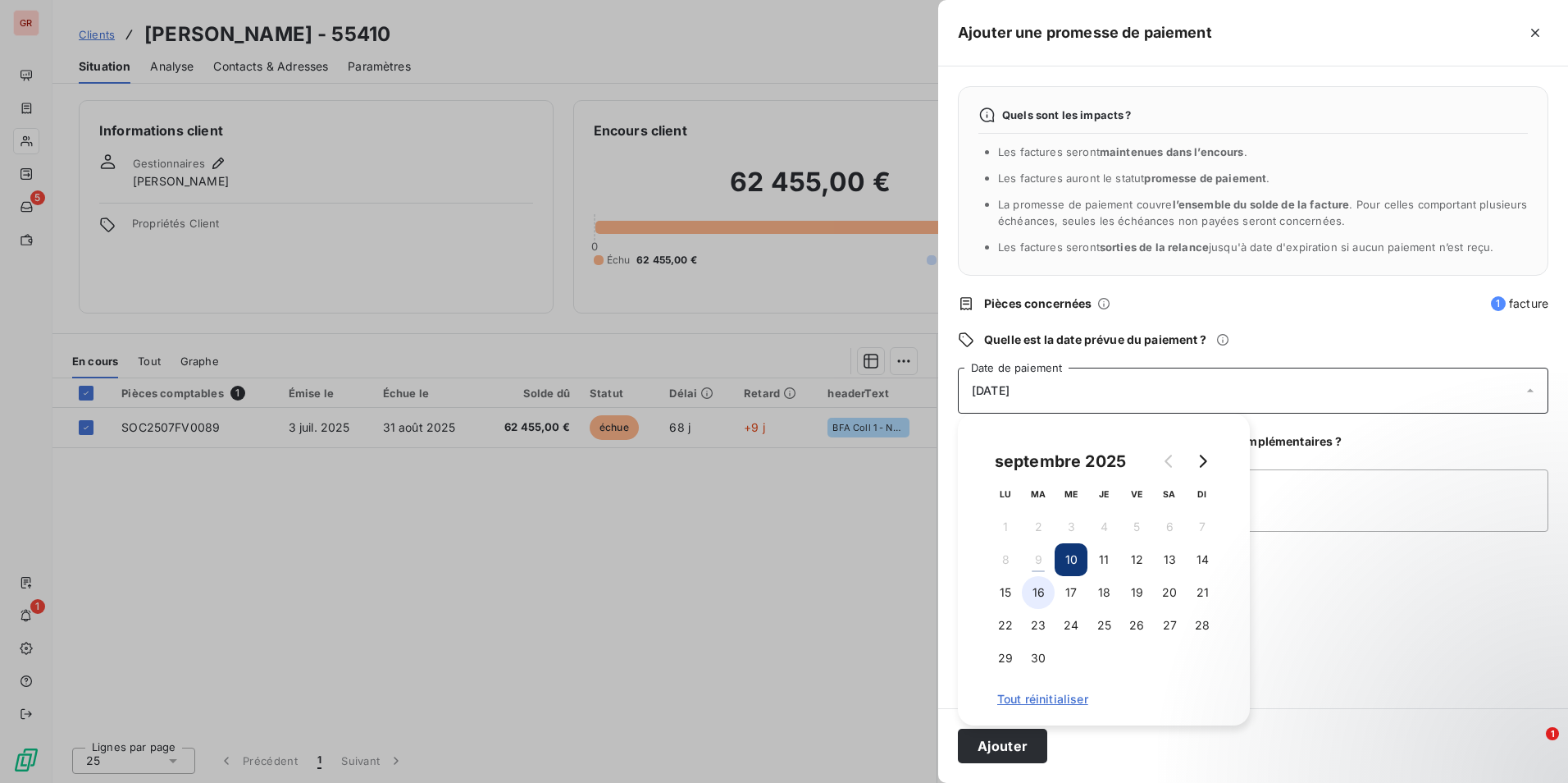
click at [1042, 593] on button "16" at bounding box center [1038, 592] width 33 height 33
click at [1064, 587] on button "17" at bounding box center [1071, 592] width 33 height 33
click at [1300, 335] on div "Quelle est la date prévue du paiement ?" at bounding box center [1253, 339] width 590 height 17
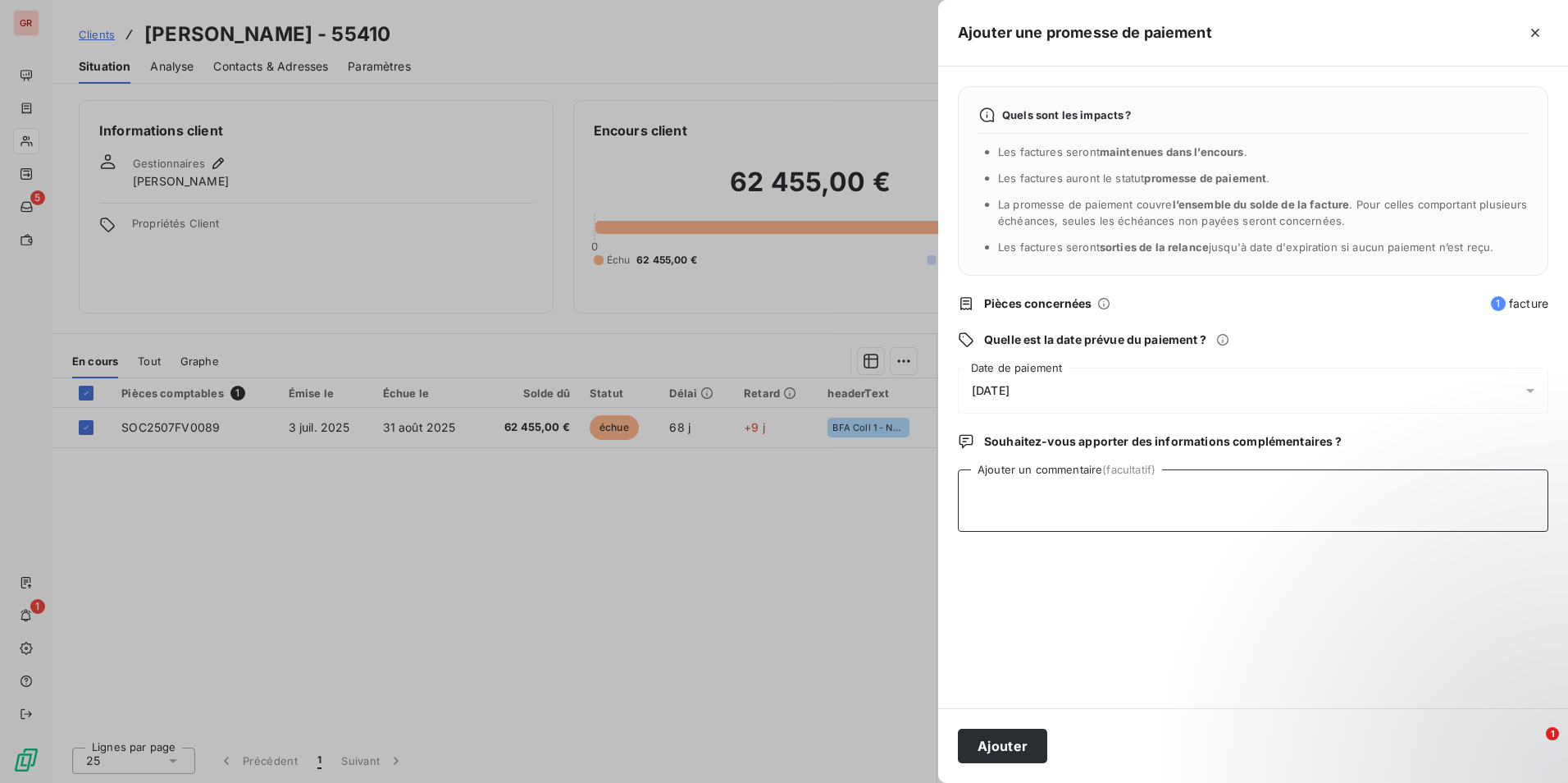
click at [1137, 503] on textarea "Ajouter un commentaire (facultatif)" at bounding box center [1253, 501] width 590 height 62
paste textarea "Nous avons bien traité votre facture, celle-ci sera intégrée à notre campagne d…"
click at [970, 497] on textarea "Nous avons bien traité votre facture, celle-ci sera intégrée à notre campagne d…" at bounding box center [1253, 501] width 590 height 62
type textarea "réponse frs : Nous avons bien traité votre facture, celle-ci sera intégrée à no…"
click at [987, 747] on button "Ajouter" at bounding box center [1002, 745] width 89 height 35
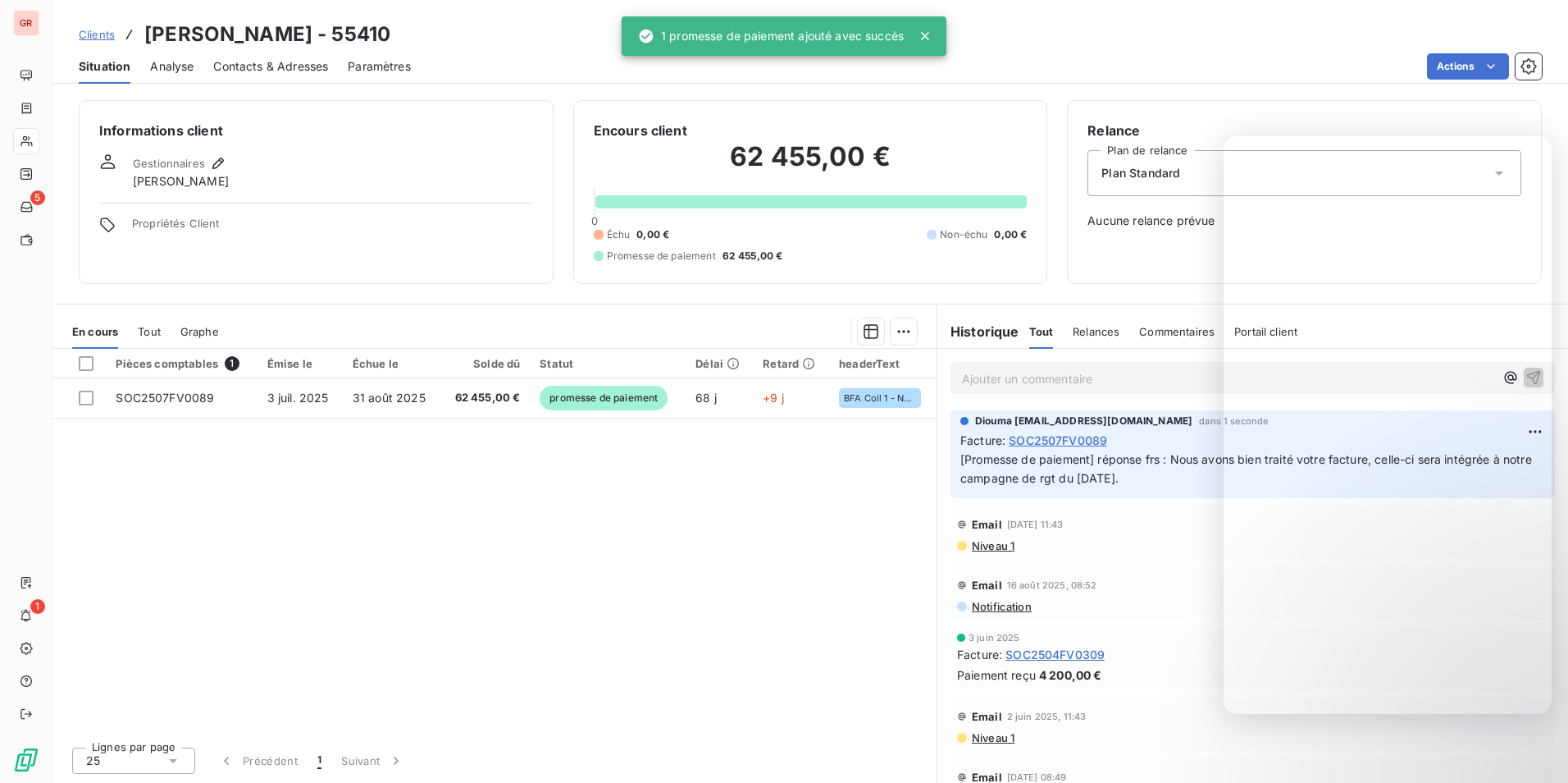
drag, startPoint x: 464, startPoint y: 538, endPoint x: 460, endPoint y: 527, distance: 11.7
click at [462, 529] on div "Pièces comptables 1 Émise le Échue le Solde dû Statut Délai Retard headerText S…" at bounding box center [494, 541] width 885 height 385
